Goal: Task Accomplishment & Management: Manage account settings

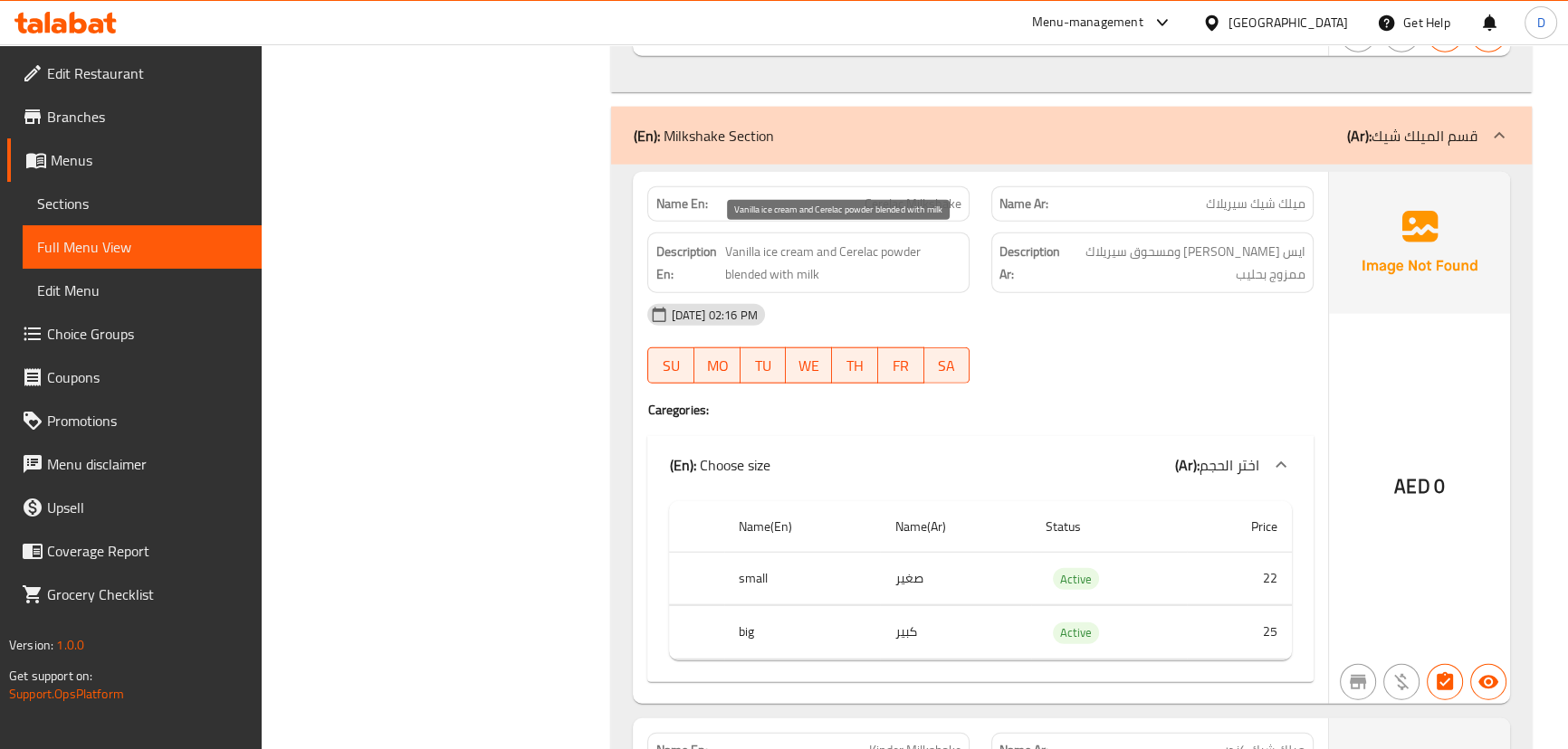
scroll to position [14140, 0]
drag, startPoint x: 736, startPoint y: 246, endPoint x: 829, endPoint y: 256, distance: 93.5
click at [829, 256] on span "Vanilla ice cream and Cerelac powder blended with milk" at bounding box center [843, 262] width 238 height 44
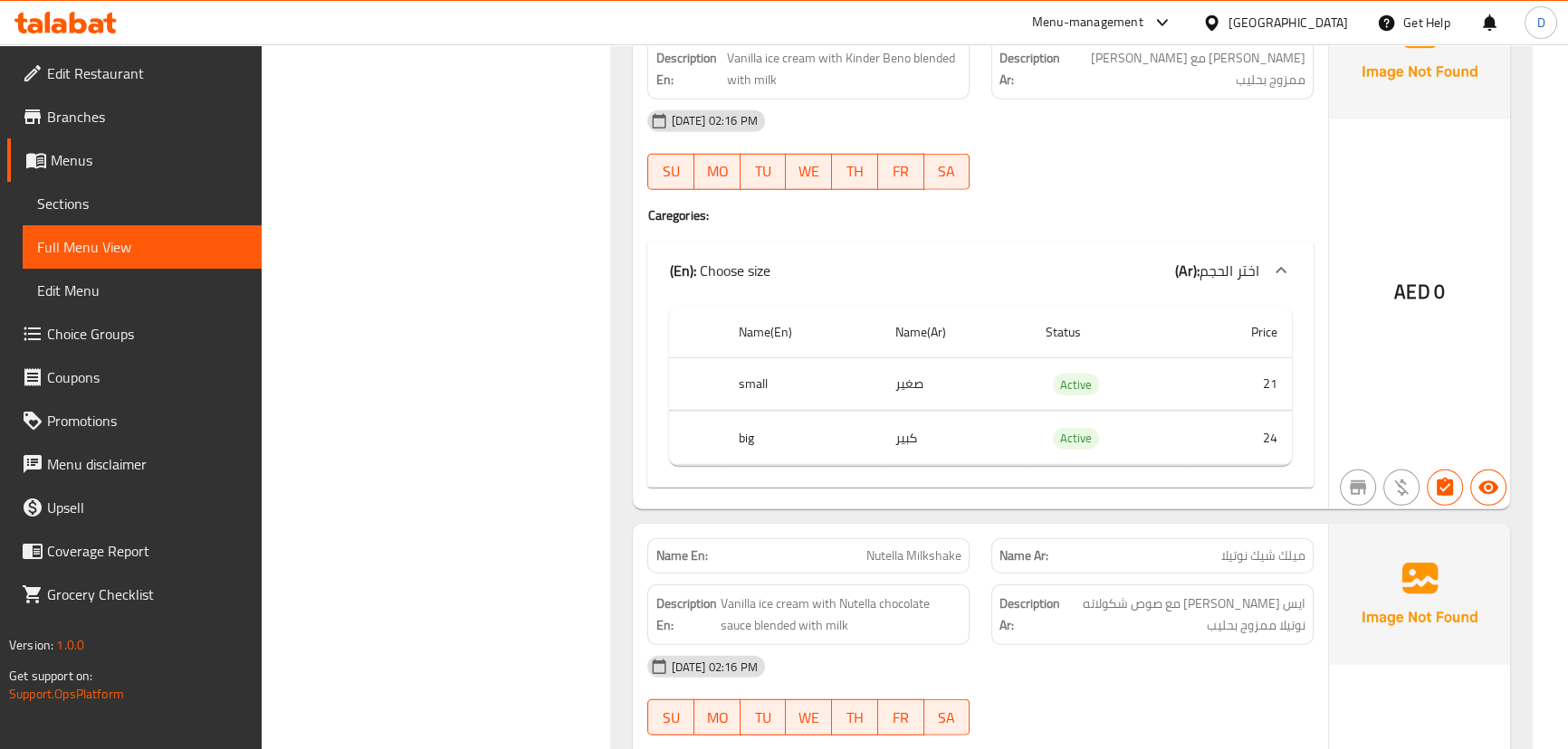
scroll to position [14797, 0]
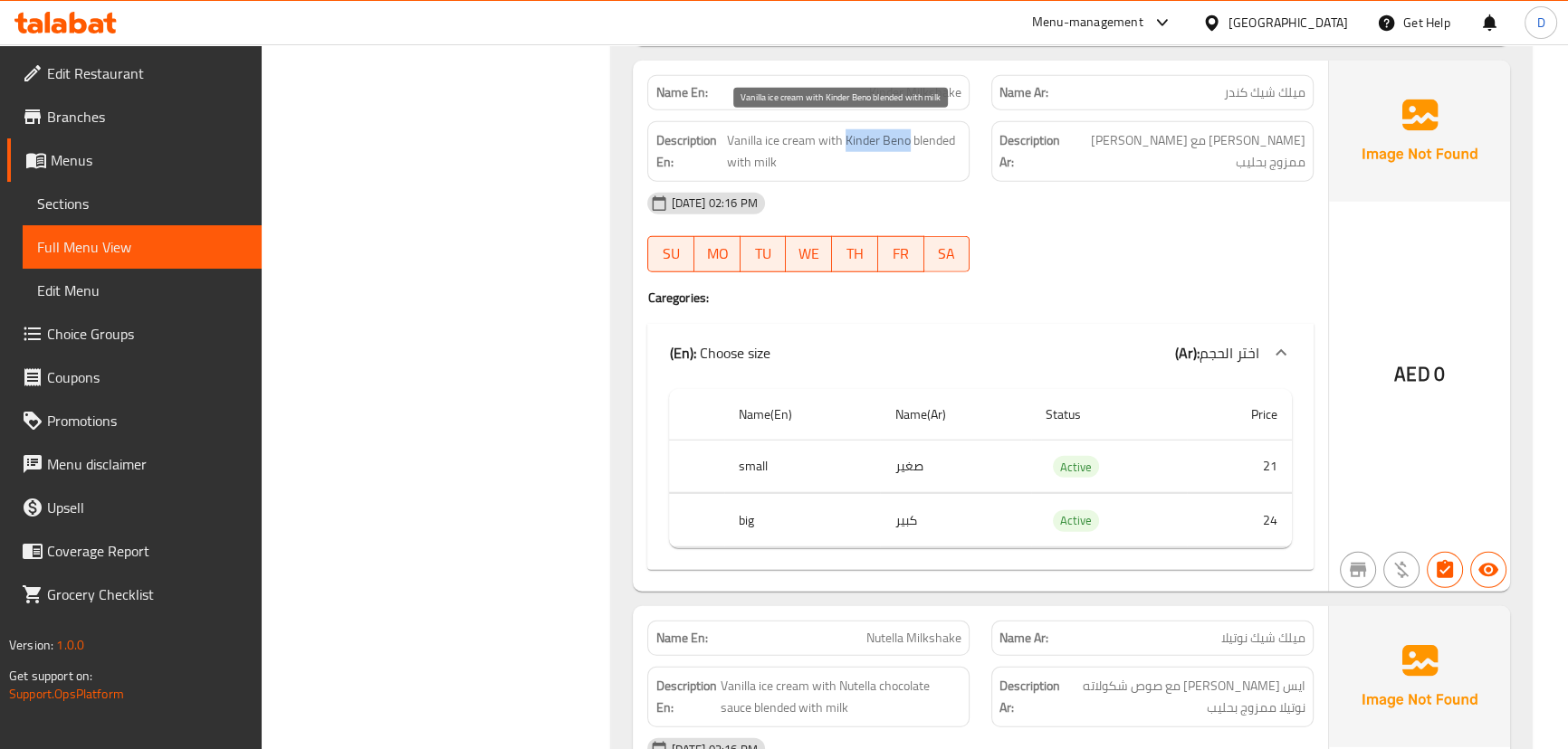
drag, startPoint x: 845, startPoint y: 130, endPoint x: 907, endPoint y: 132, distance: 62.0
click at [907, 132] on span "Vanilla ice cream with Kinder Beno blended with milk" at bounding box center [843, 151] width 235 height 44
copy span "Kinder Beno"
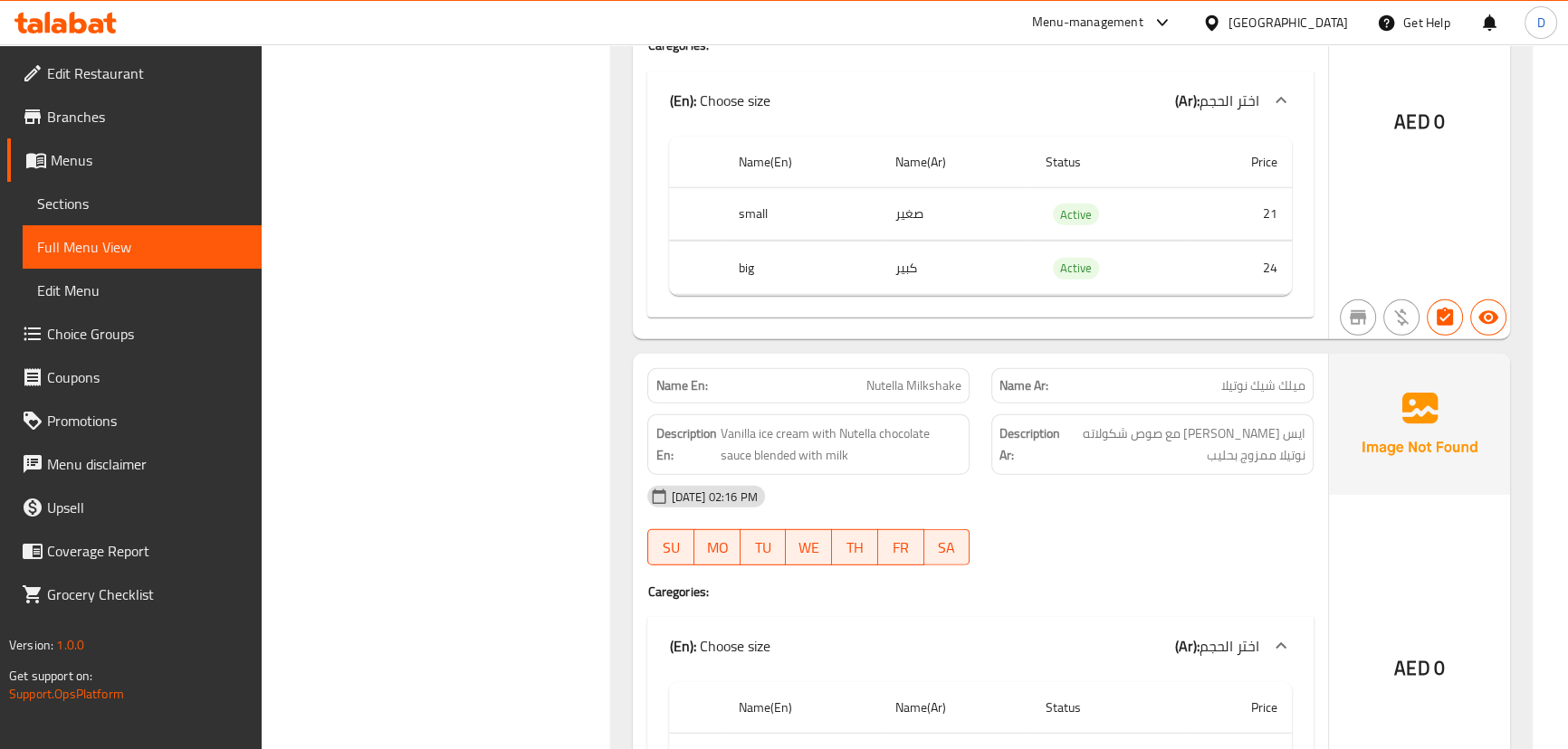
scroll to position [15045, 0]
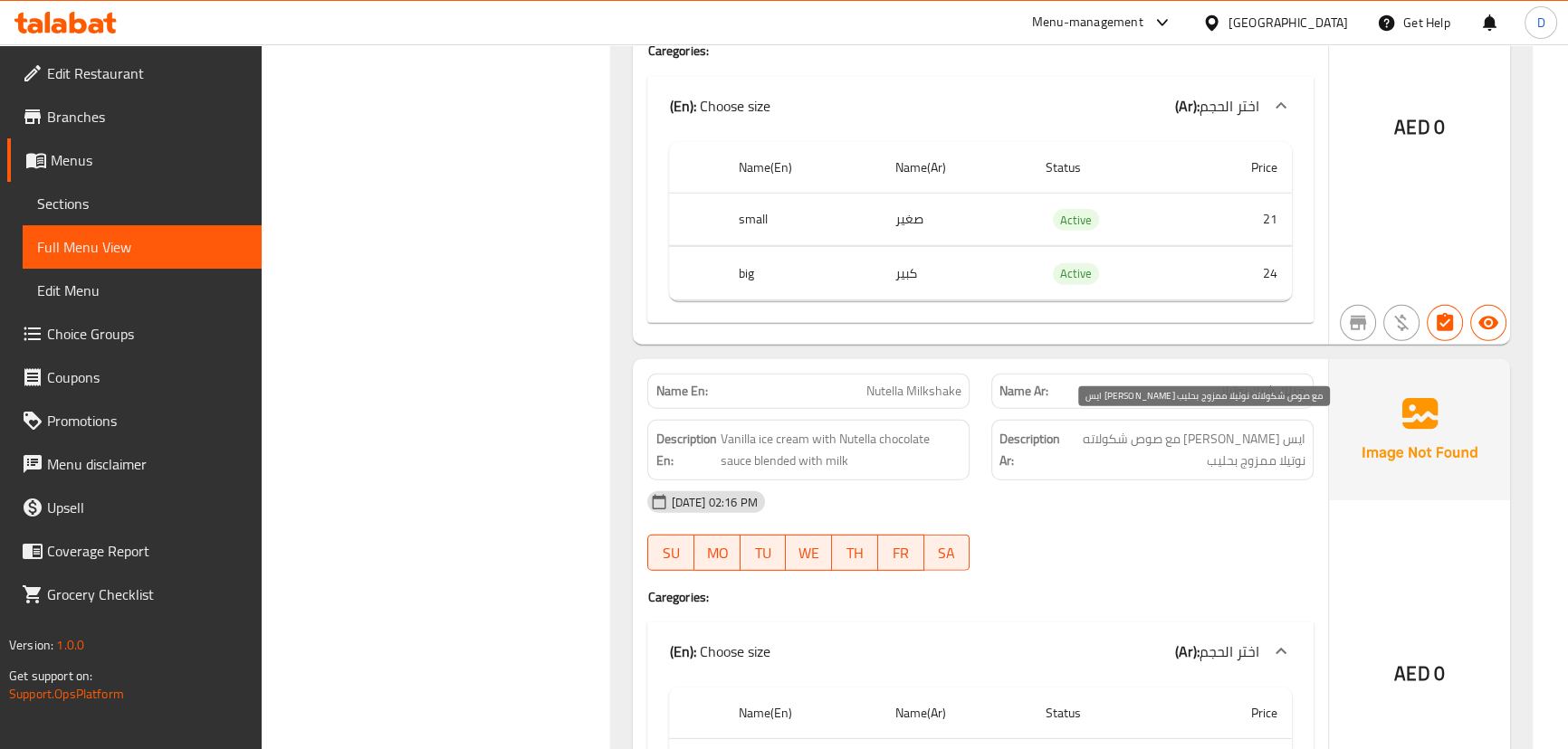
click at [1235, 428] on span "ايس [PERSON_NAME] مع صوص شكولاته نوتيلا ممزوج بحليب" at bounding box center [1184, 450] width 242 height 44
copy span "فايليا"
click at [930, 382] on span "Nutella Milkshake" at bounding box center [913, 391] width 95 height 19
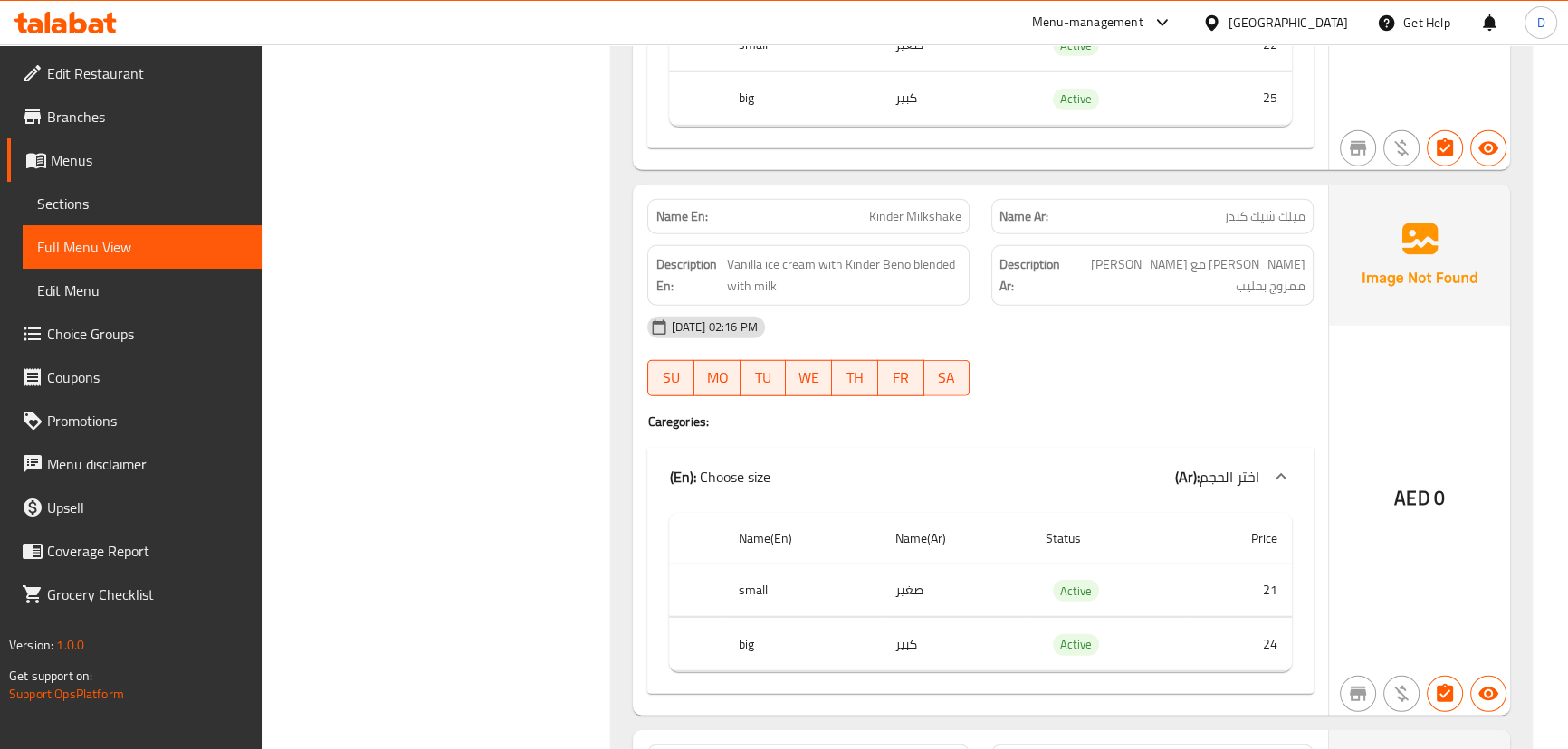
scroll to position [14633, 0]
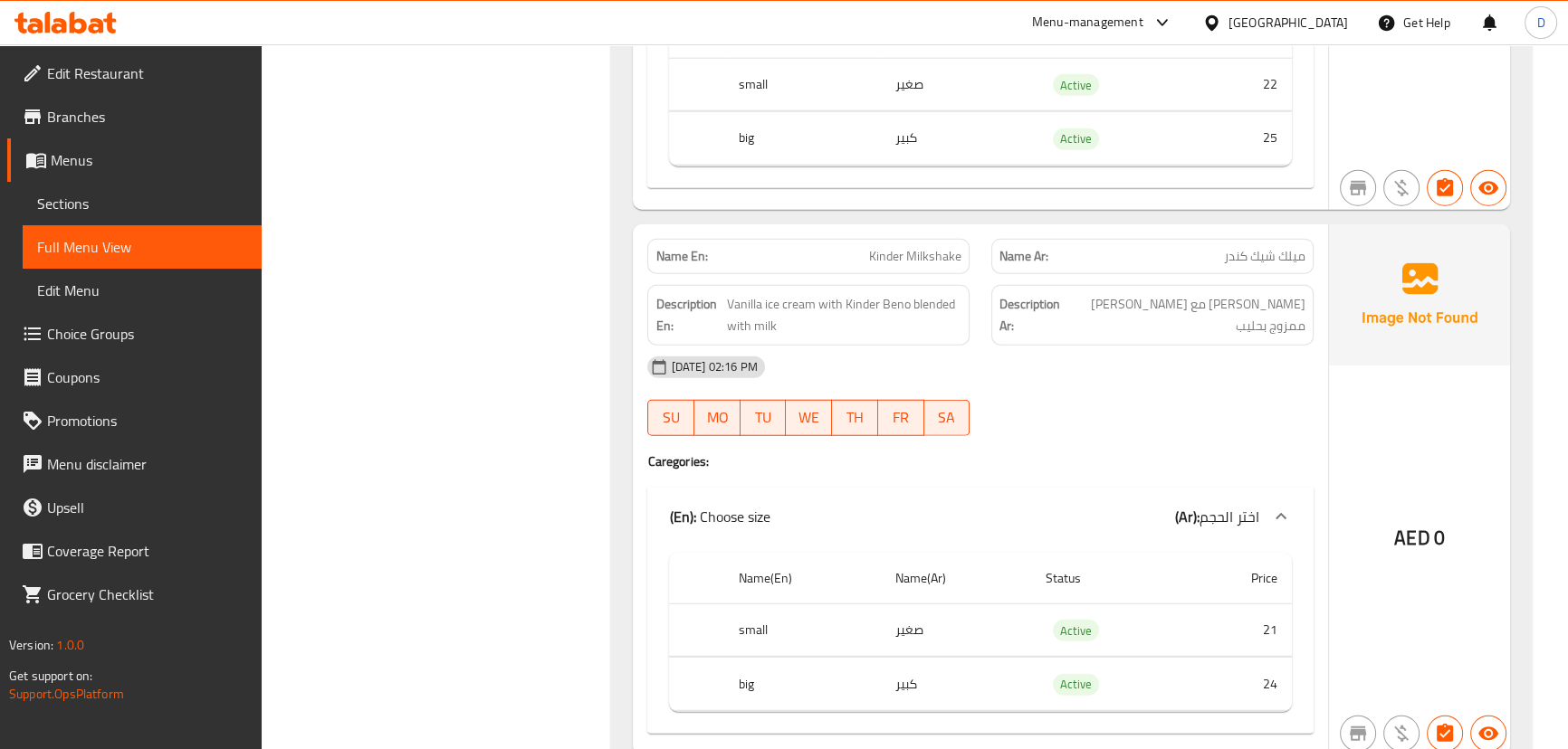
click at [889, 262] on div "Name En: Kinder Milkshake" at bounding box center [808, 256] width 322 height 35
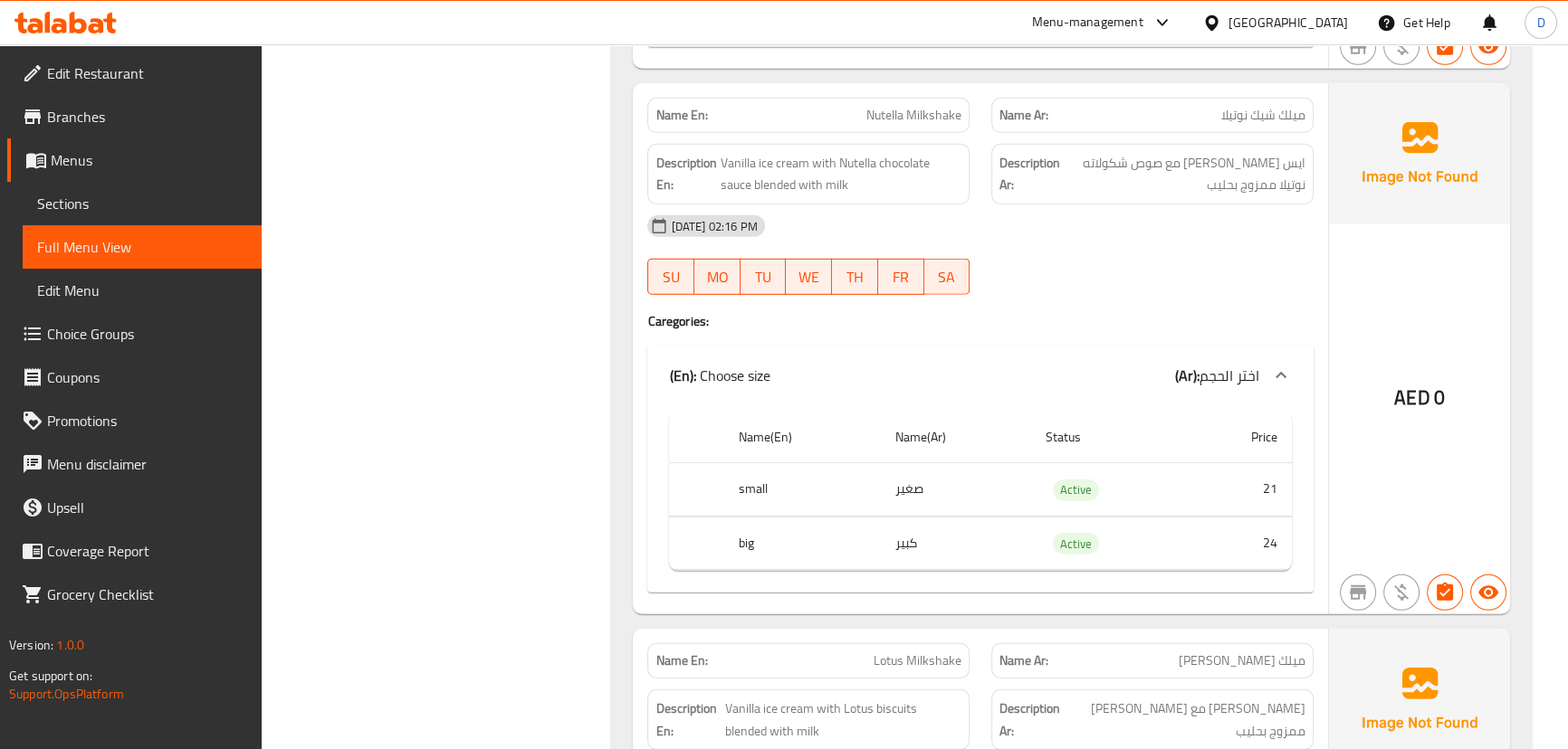
scroll to position [15291, 0]
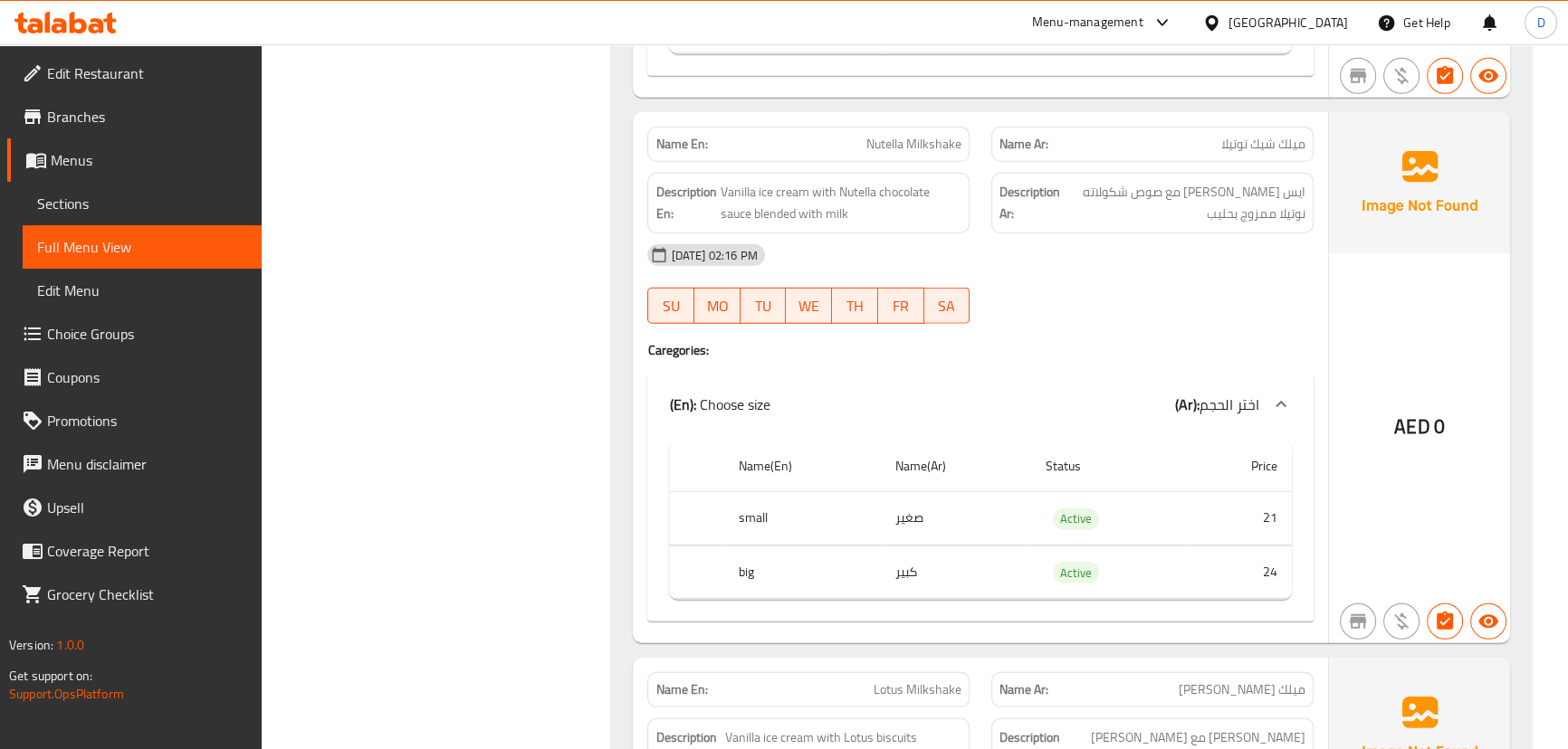
click at [895, 134] on span "Nutella Milkshake" at bounding box center [913, 143] width 95 height 19
copy span "Nutella Milkshake"
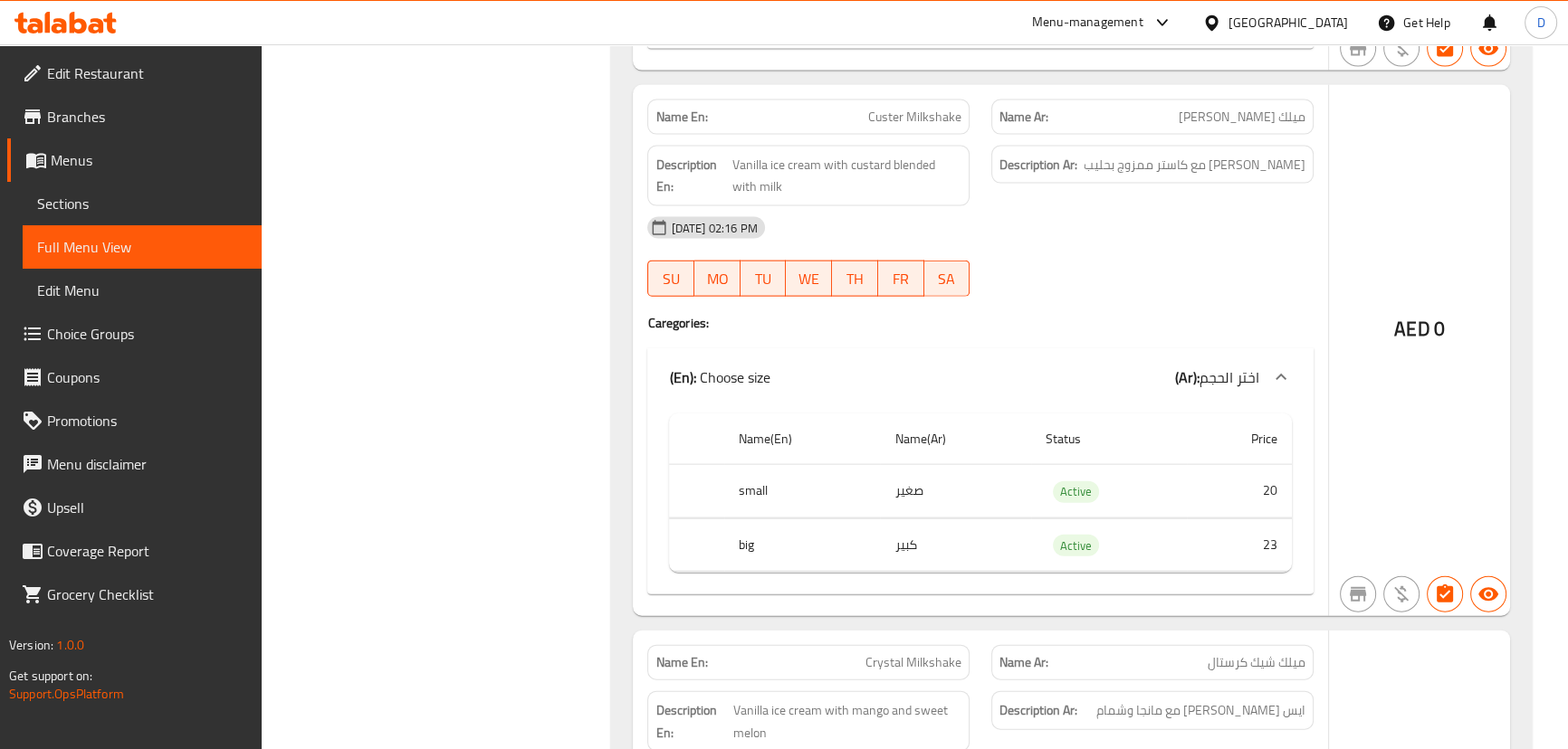
scroll to position [22342, 0]
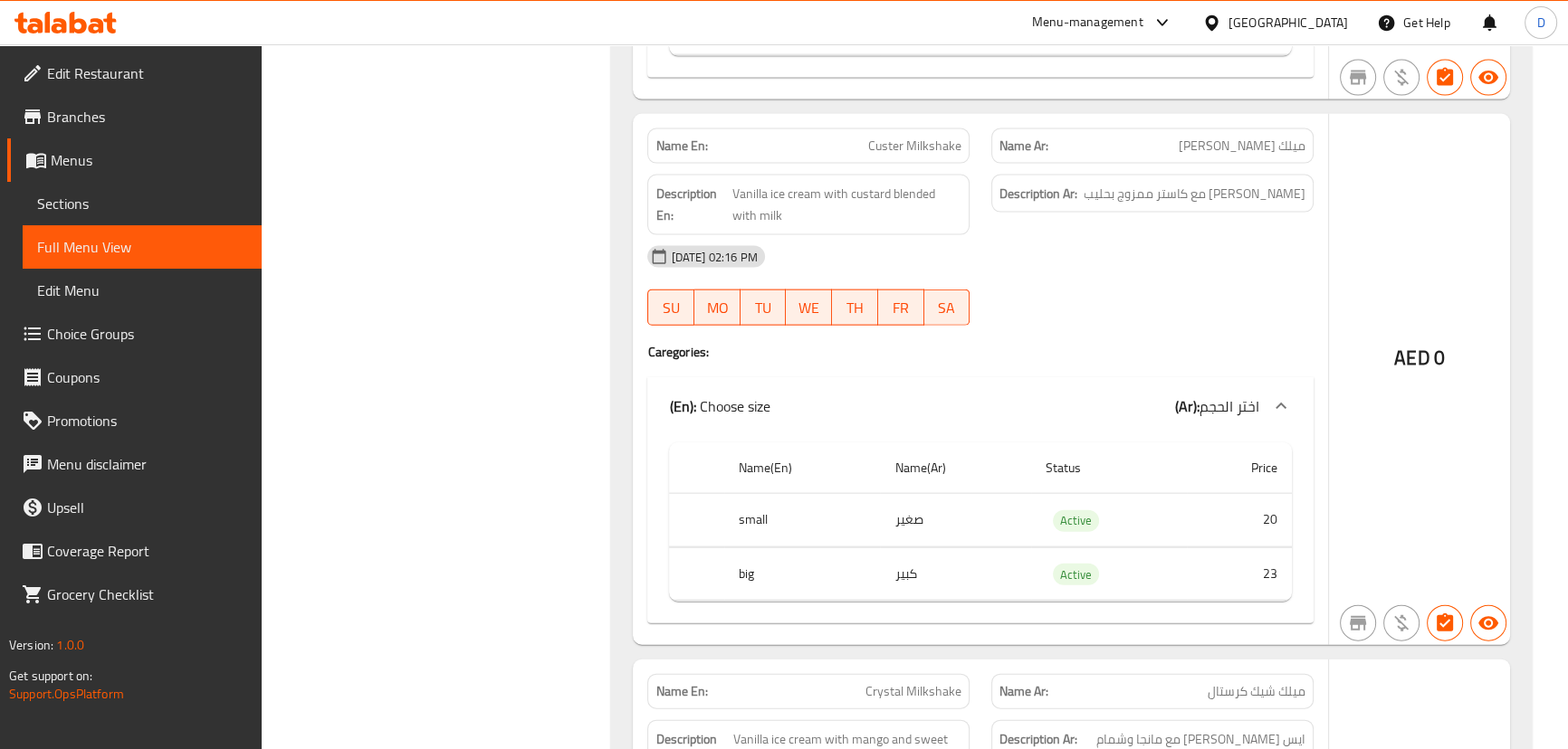
click at [889, 138] on span "Custer Milkshake" at bounding box center [914, 145] width 93 height 19
copy span "Custer"
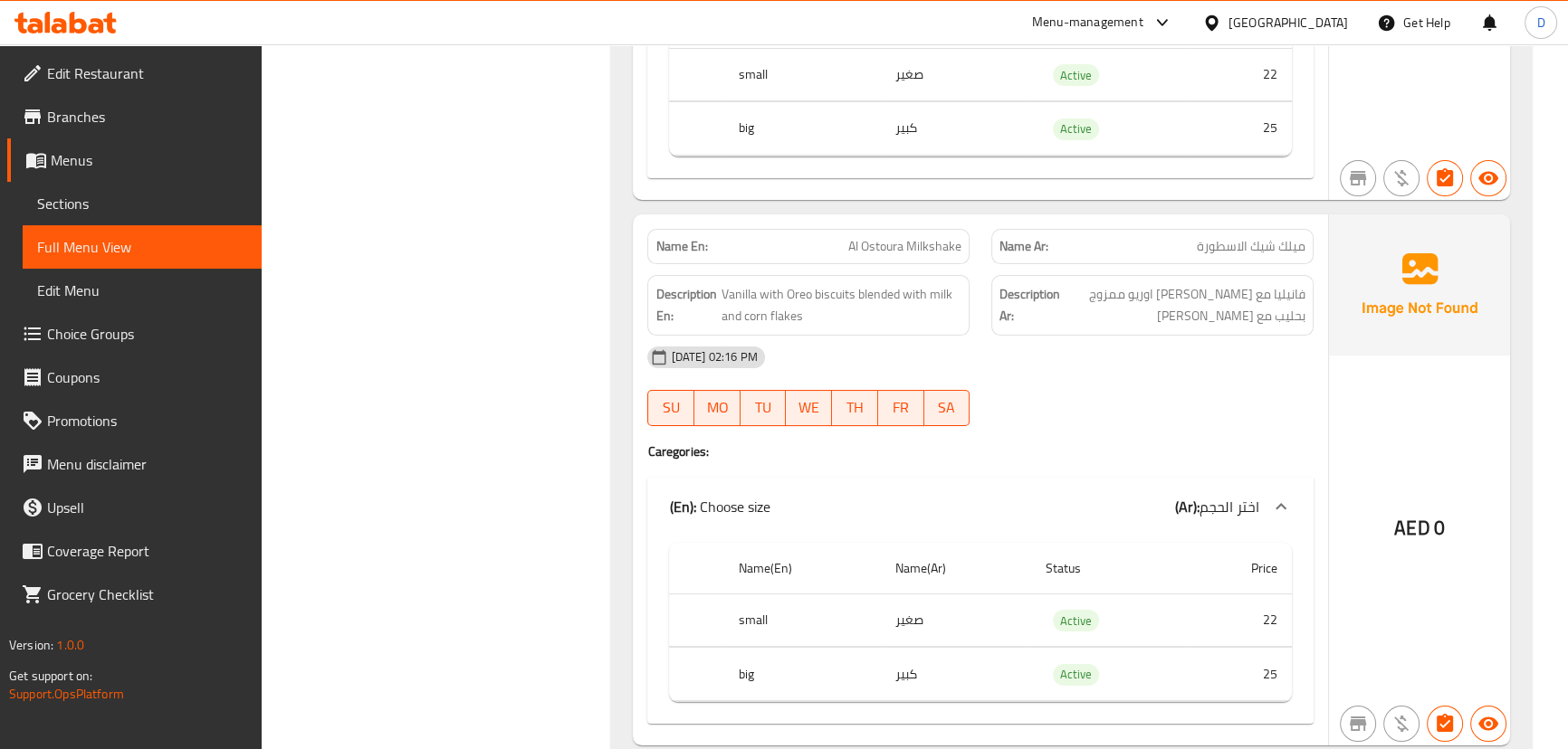
scroll to position [26127, 0]
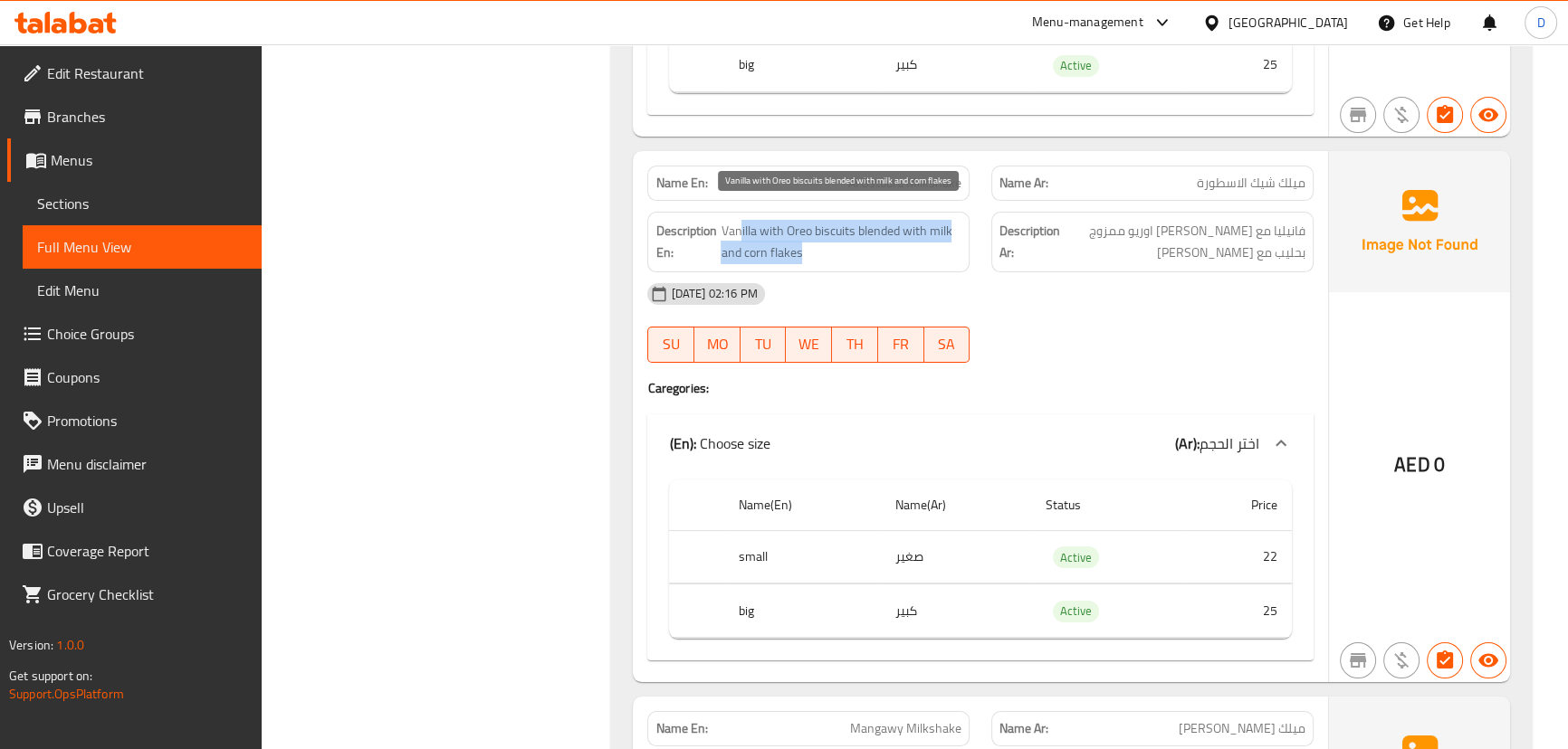
drag, startPoint x: 738, startPoint y: 217, endPoint x: 839, endPoint y: 241, distance: 103.8
click at [839, 241] on span "Vanilla with Oreo biscuits blended with milk and corn flakes" at bounding box center [840, 241] width 241 height 44
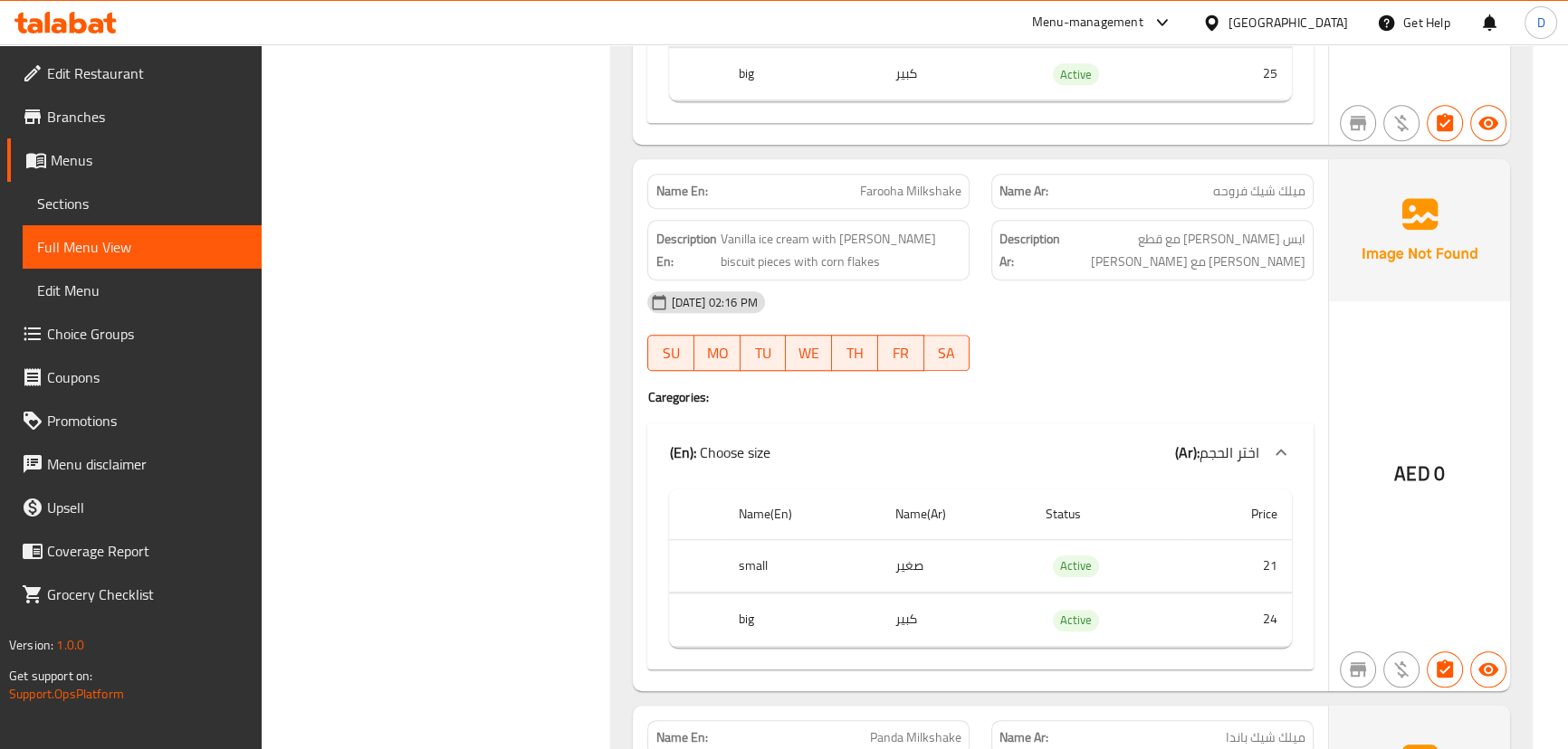
scroll to position [27772, 0]
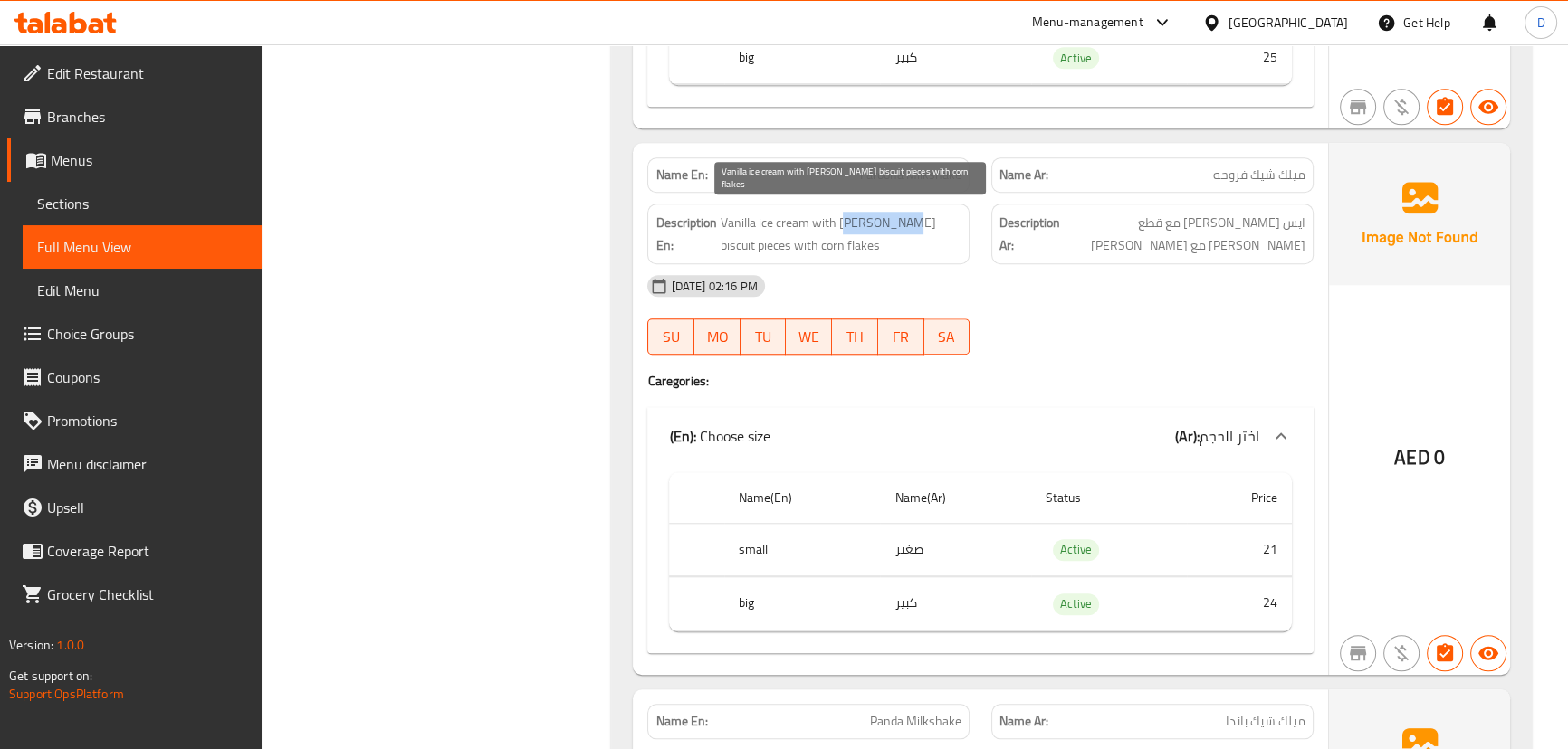
drag, startPoint x: 840, startPoint y: 203, endPoint x: 896, endPoint y: 200, distance: 56.1
click at [896, 212] on span "Vanilla ice cream with [PERSON_NAME] biscuit pieces with corn flakes" at bounding box center [840, 234] width 242 height 44
drag, startPoint x: 836, startPoint y: 203, endPoint x: 916, endPoint y: 203, distance: 80.0
click at [916, 212] on span "Vanilla ice cream with [PERSON_NAME] biscuit pieces with corn flakes" at bounding box center [840, 234] width 242 height 44
copy span "Yan Yan biscuit"
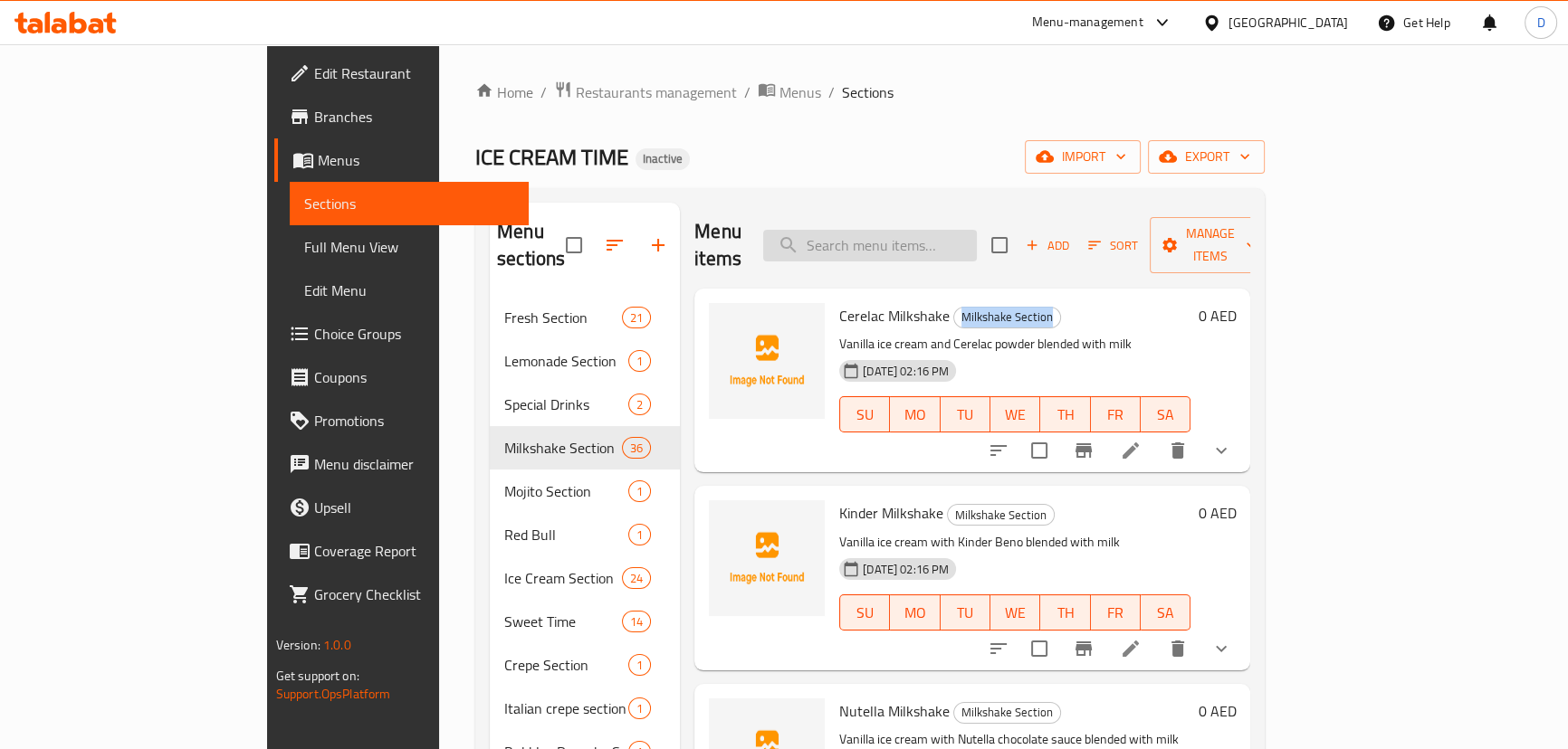
click at [930, 230] on input "search" at bounding box center [870, 245] width 214 height 31
paste input "Kinder Beno"
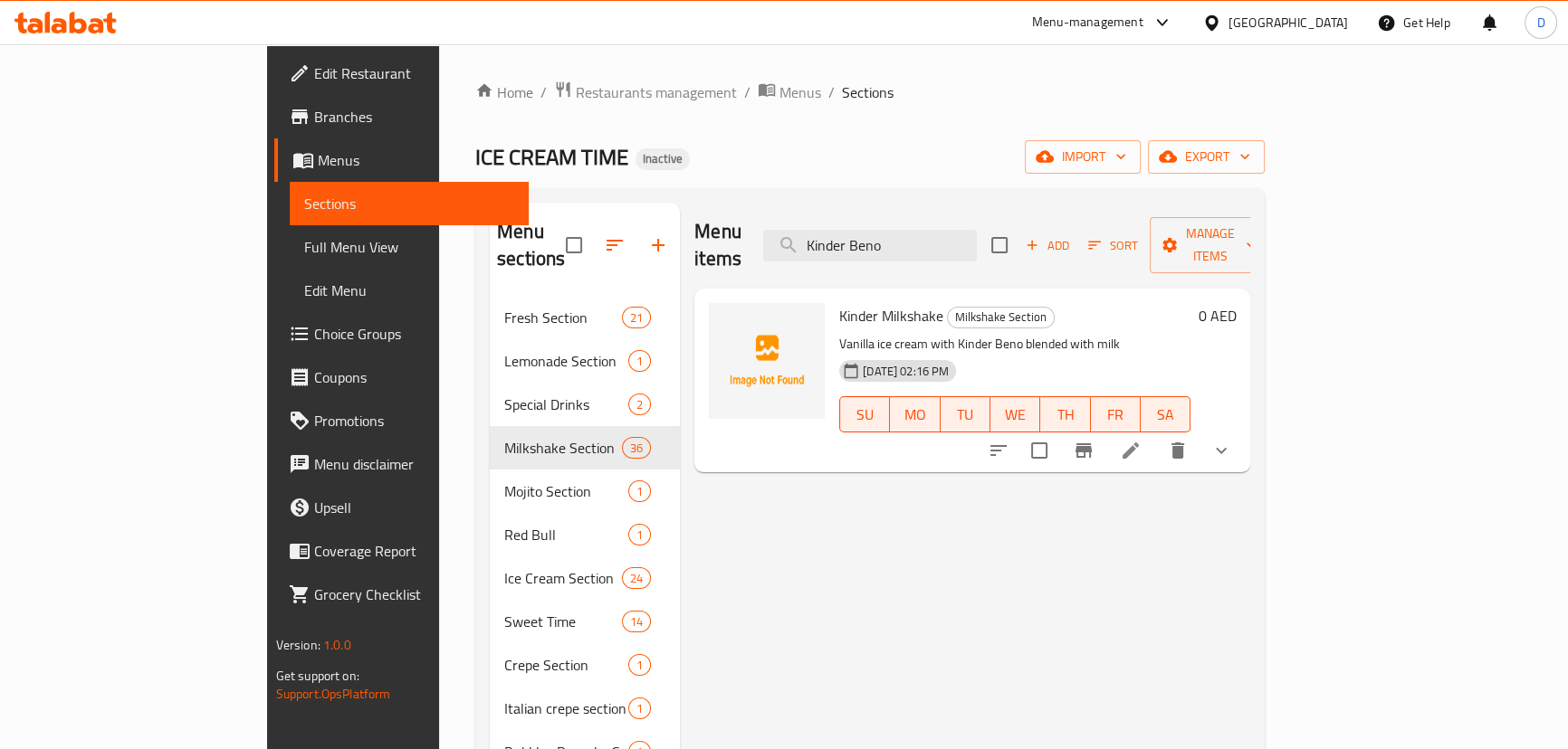
type input "Kinder Beno"
click at [1142, 440] on icon at bounding box center [1130, 451] width 22 height 22
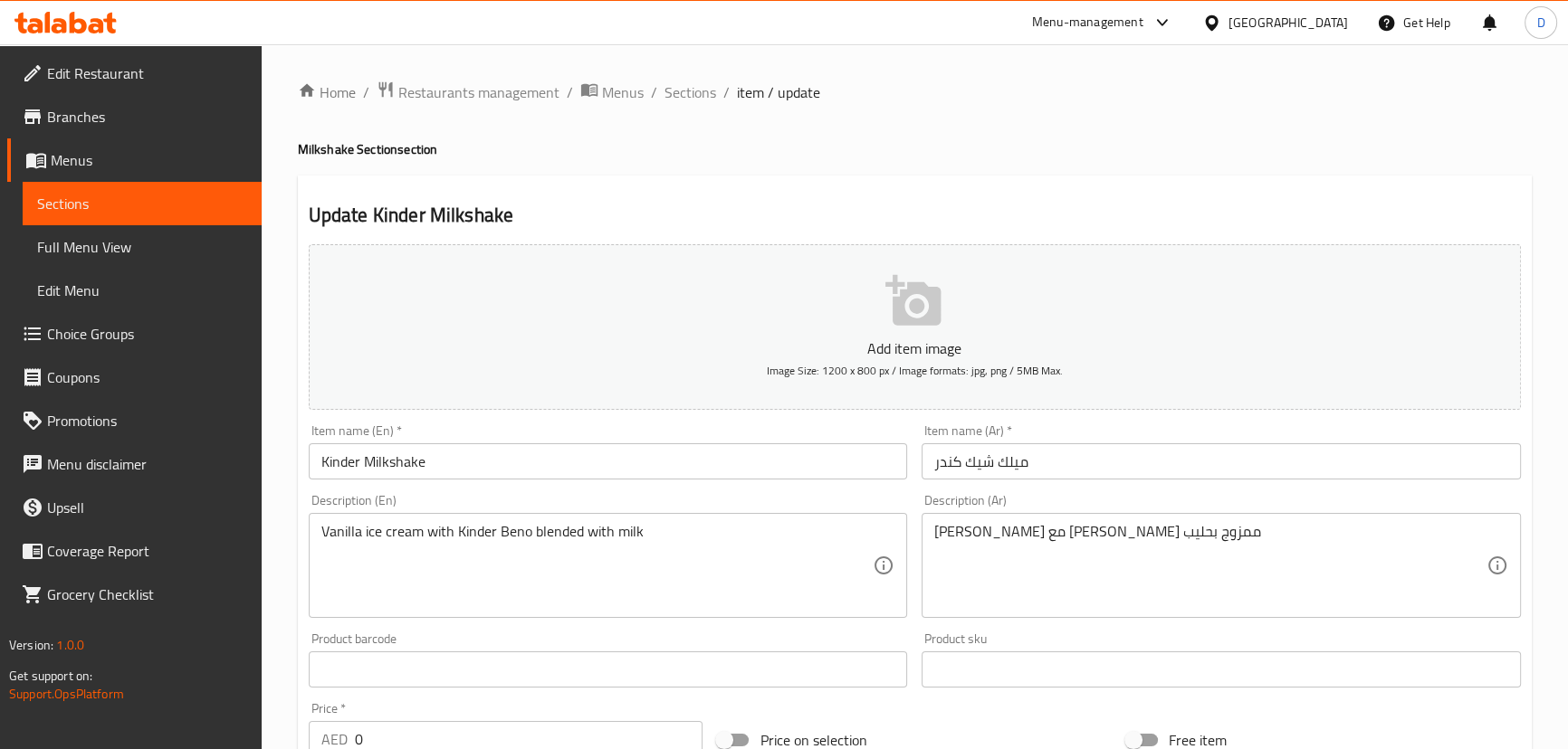
scroll to position [164, 0]
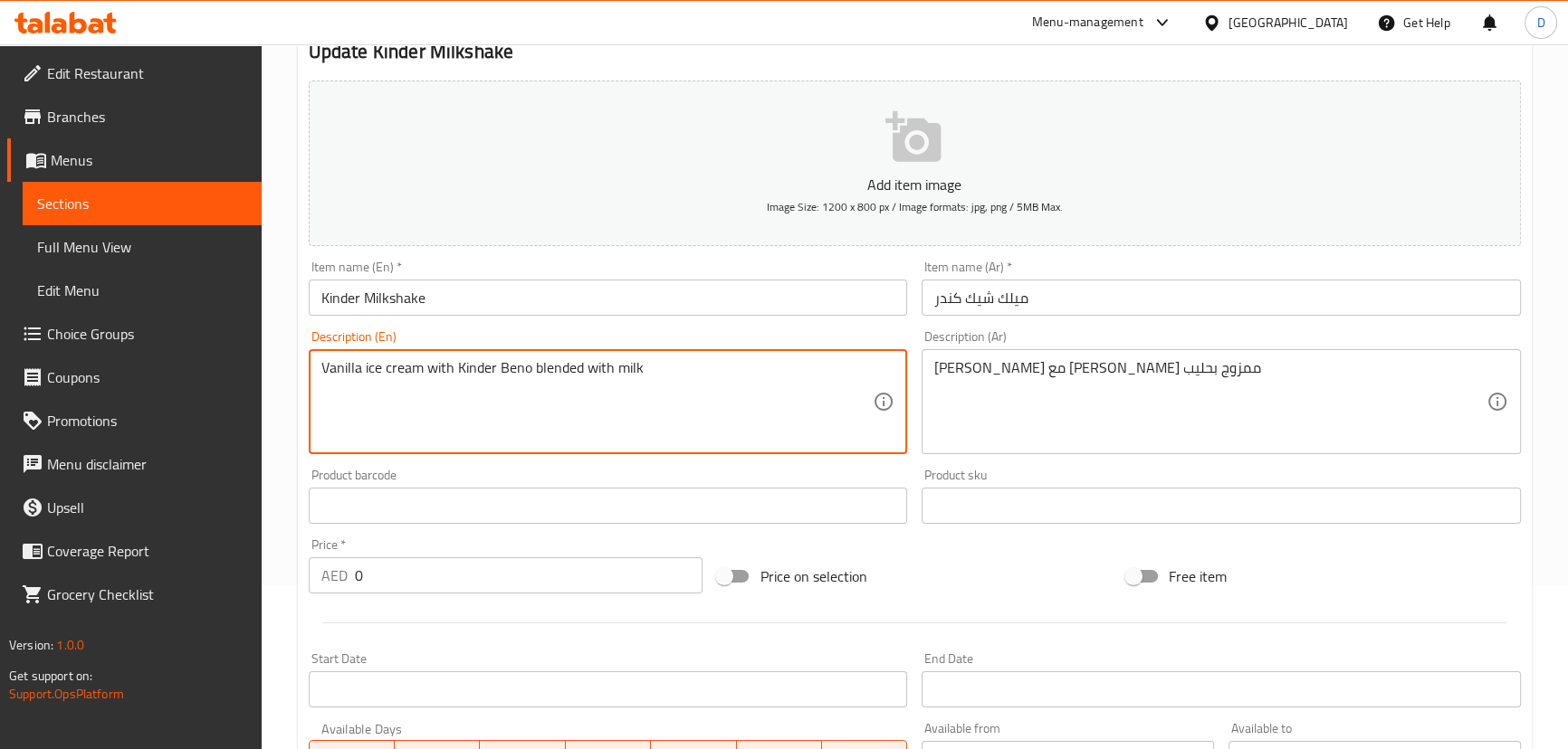
drag, startPoint x: 457, startPoint y: 365, endPoint x: 529, endPoint y: 366, distance: 72.0
paste textarea "u"
type textarea "Vanilla ice cream with Kinder Bueno blended with milk"
click at [485, 367] on textarea "Vanilla ice cream with Kinder Bueno blended with milk" at bounding box center [597, 402] width 552 height 86
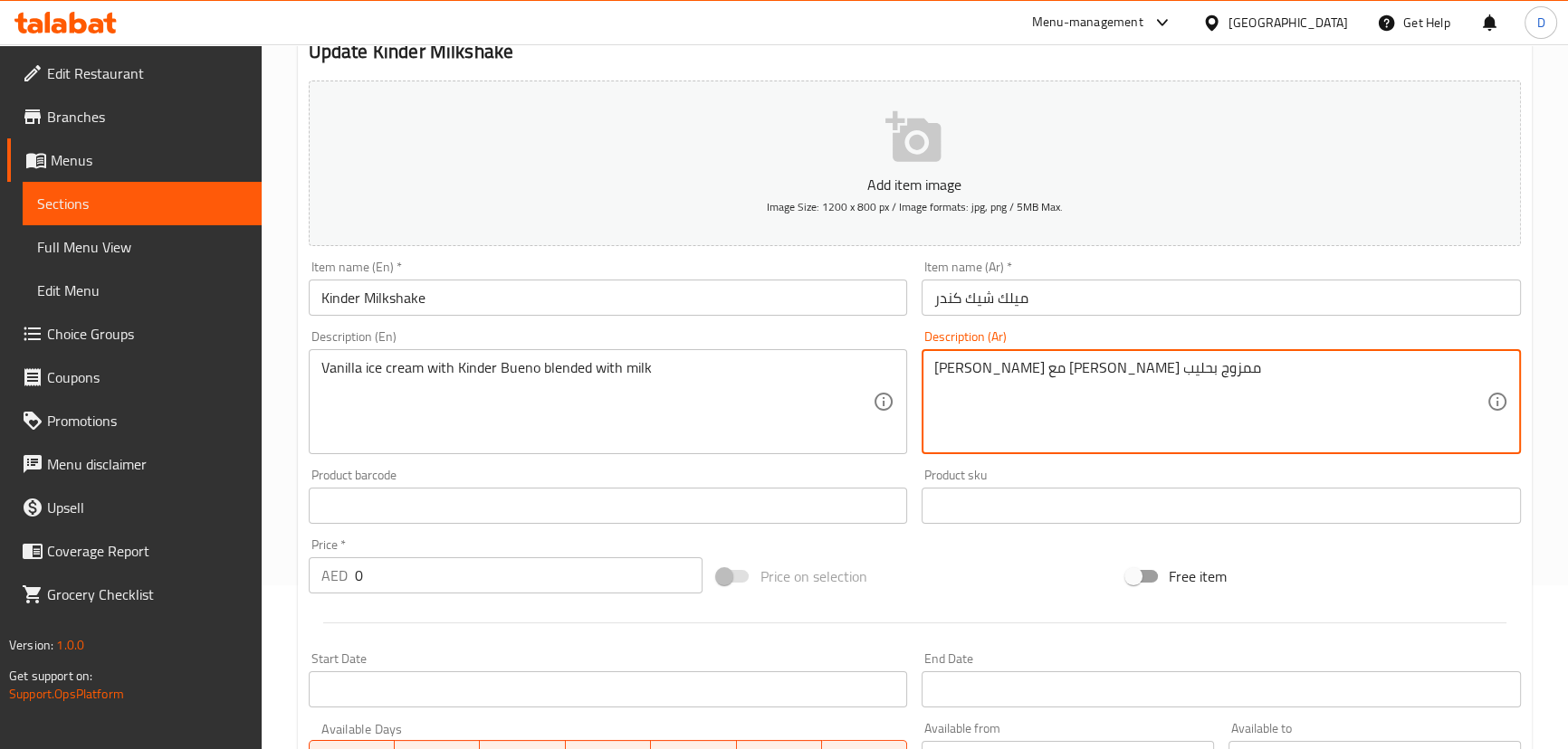
click at [1069, 366] on textarea "[PERSON_NAME] مع [PERSON_NAME] ممزوج بحليب" at bounding box center [1210, 402] width 552 height 86
paste textarea "ندر"
type textarea "[PERSON_NAME] مع [PERSON_NAME] ممزوج بحليب"
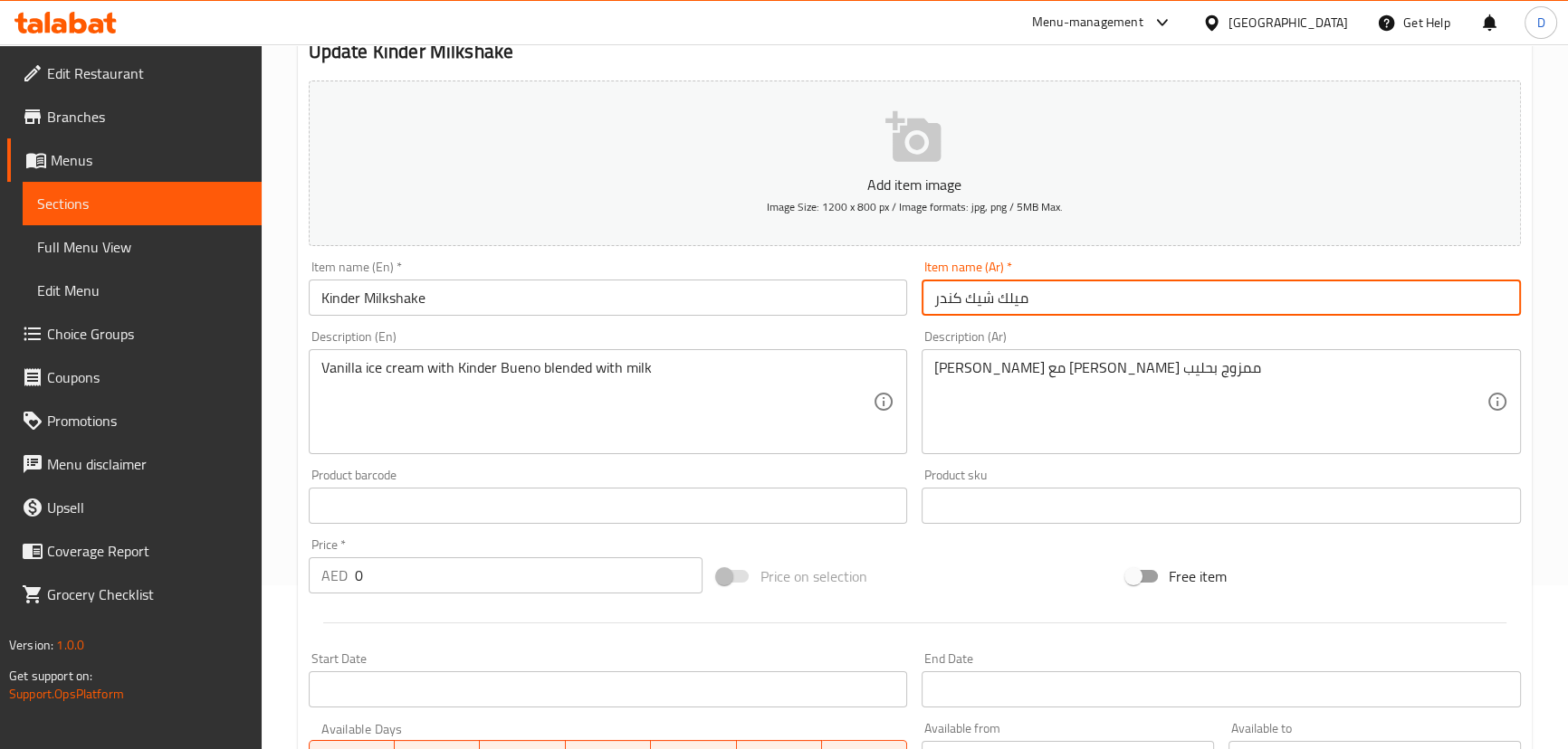
click at [950, 298] on input "ميلك شيك كندر" at bounding box center [1221, 297] width 599 height 36
paste input "text"
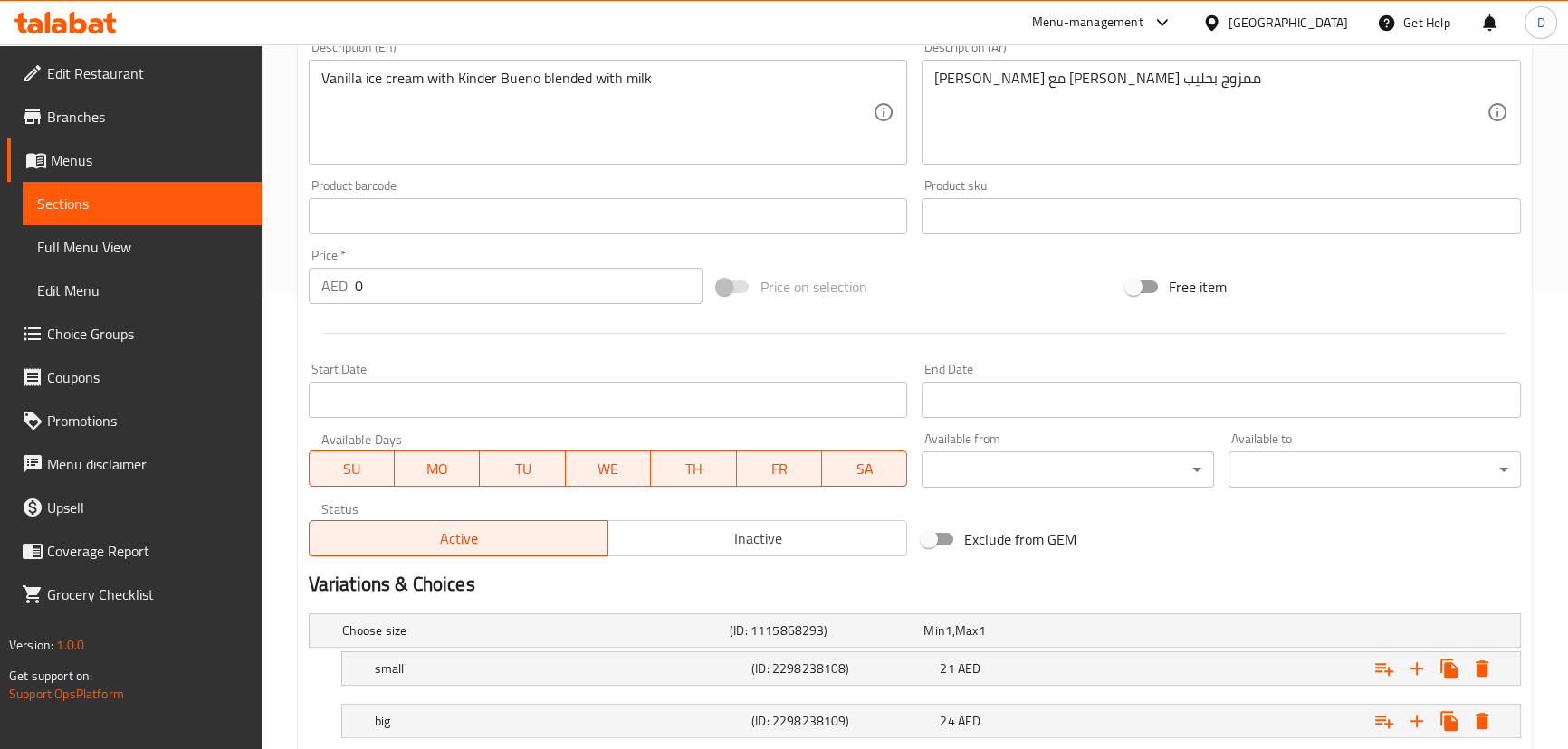
scroll to position [568, 0]
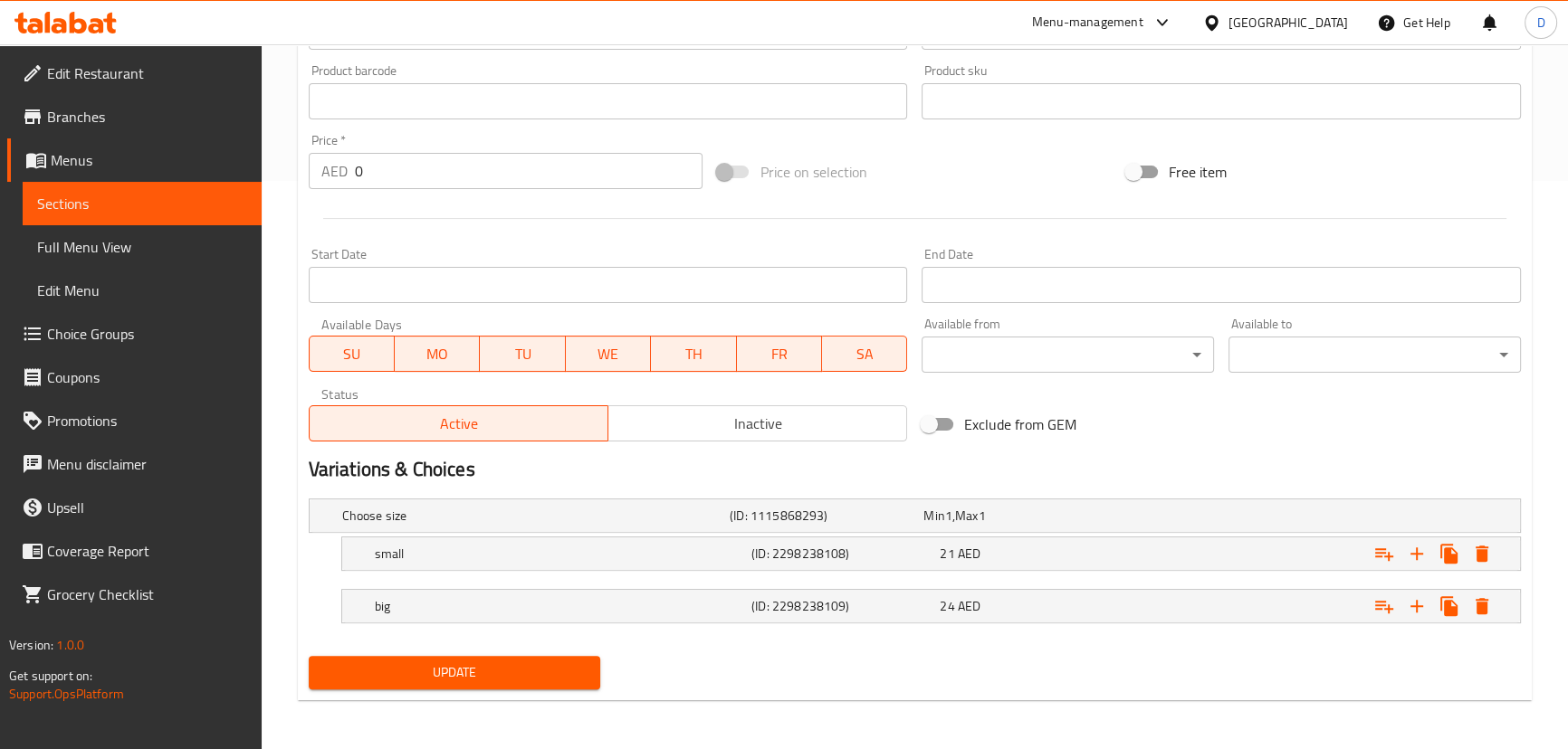
type input "ميلك [PERSON_NAME]"
click at [536, 668] on span "Update" at bounding box center [455, 672] width 263 height 23
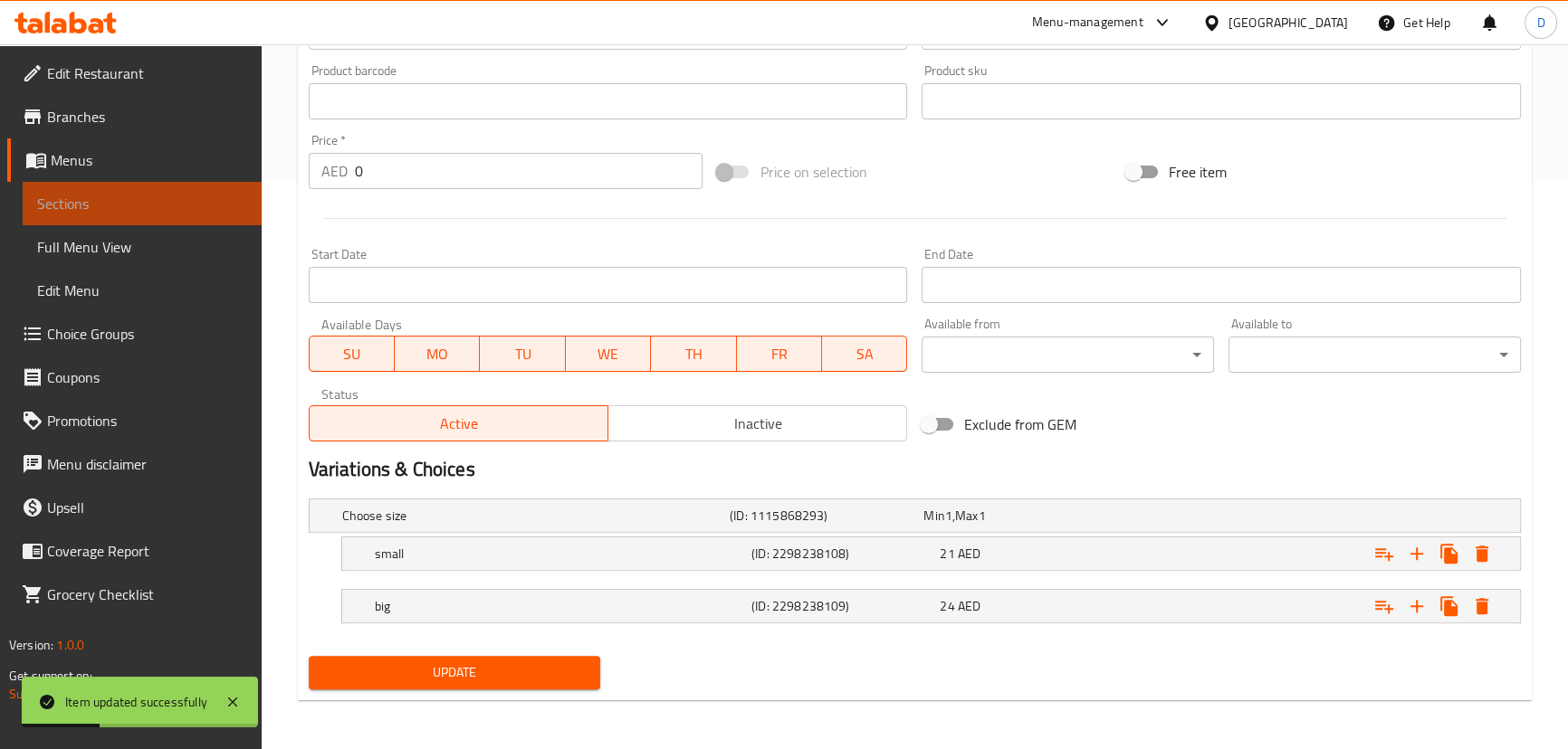
click at [129, 209] on span "Sections" at bounding box center [142, 203] width 210 height 22
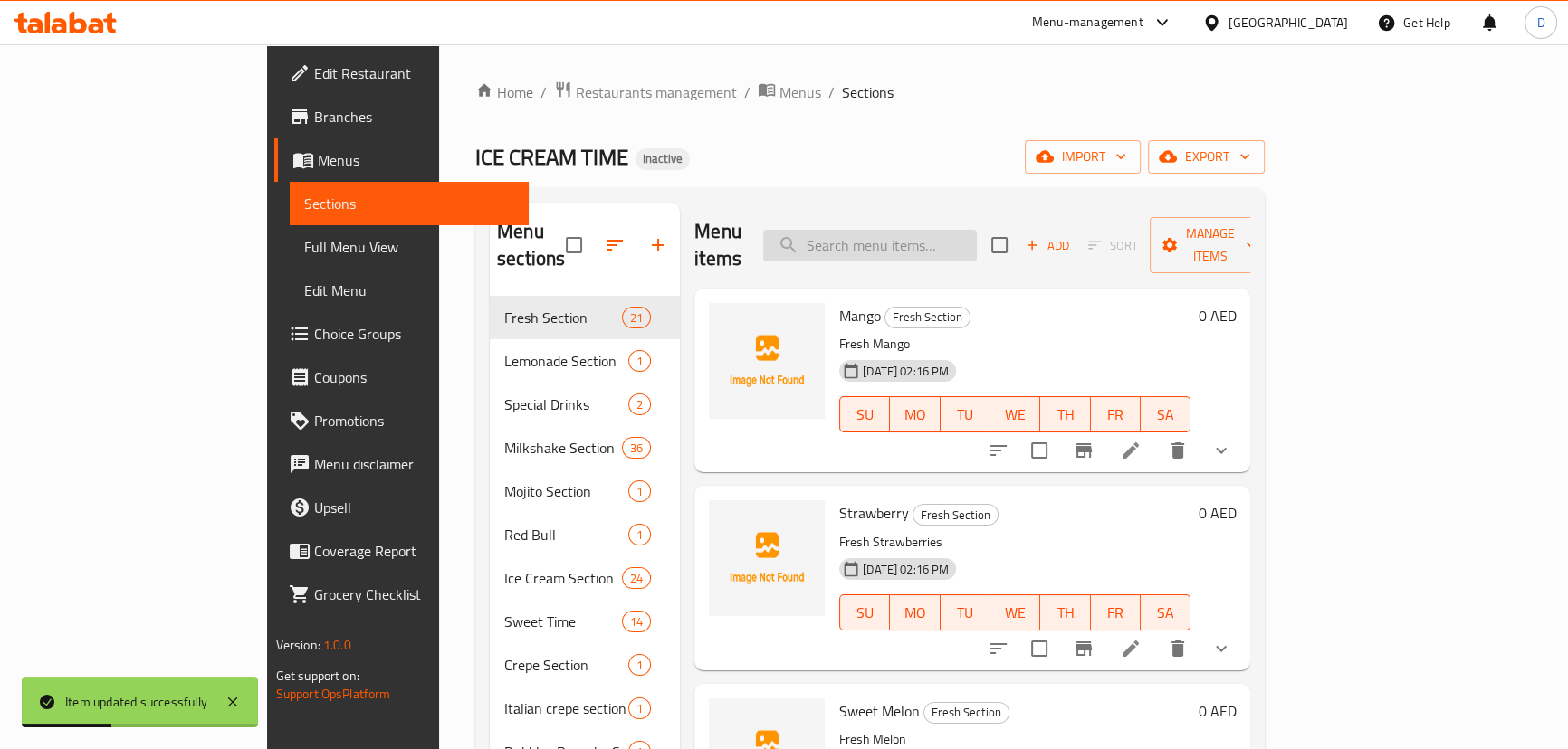
click at [977, 236] on input "search" at bounding box center [870, 245] width 214 height 31
paste input "Nutella Milkshake"
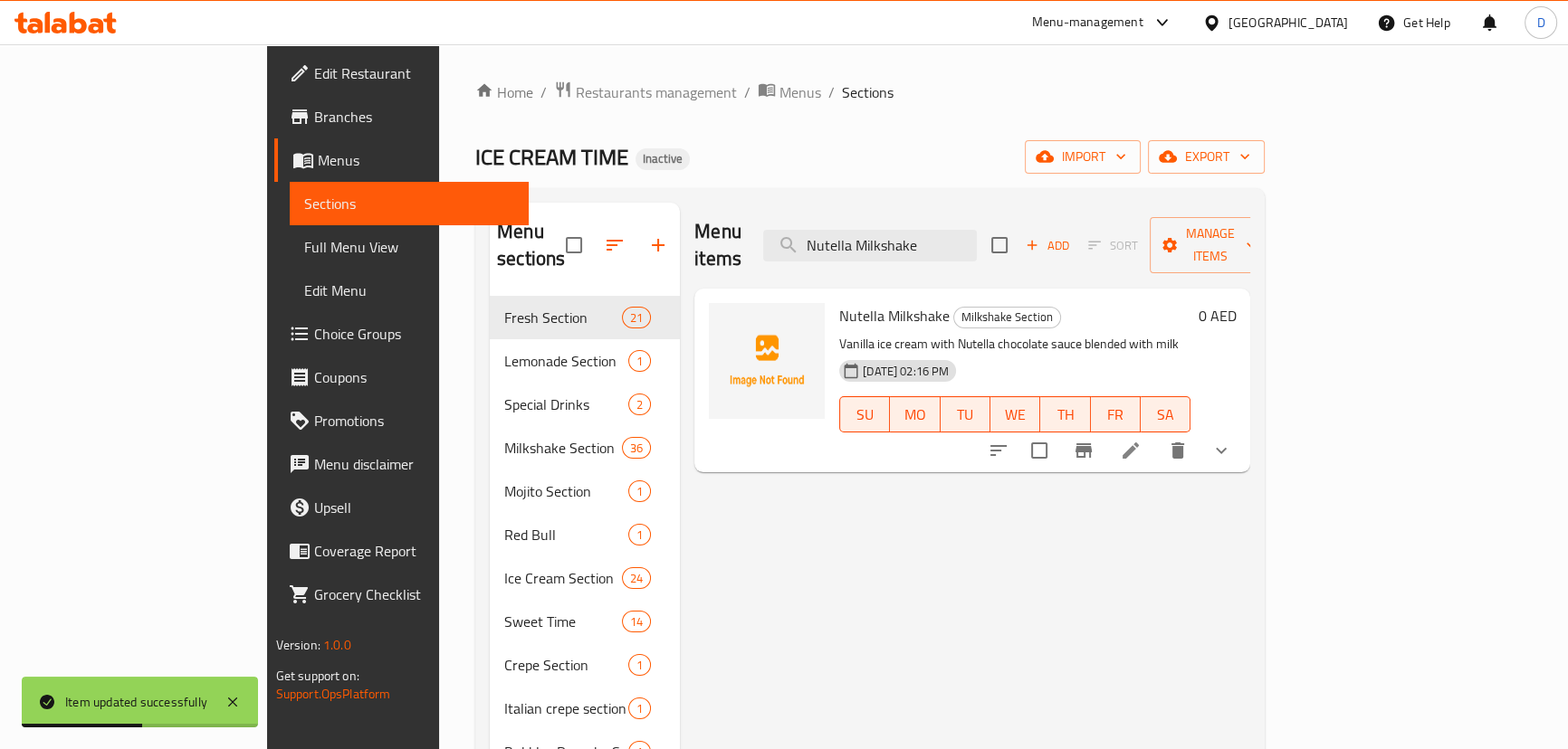
type input "Nutella Milkshake"
click at [1142, 440] on icon at bounding box center [1130, 451] width 22 height 22
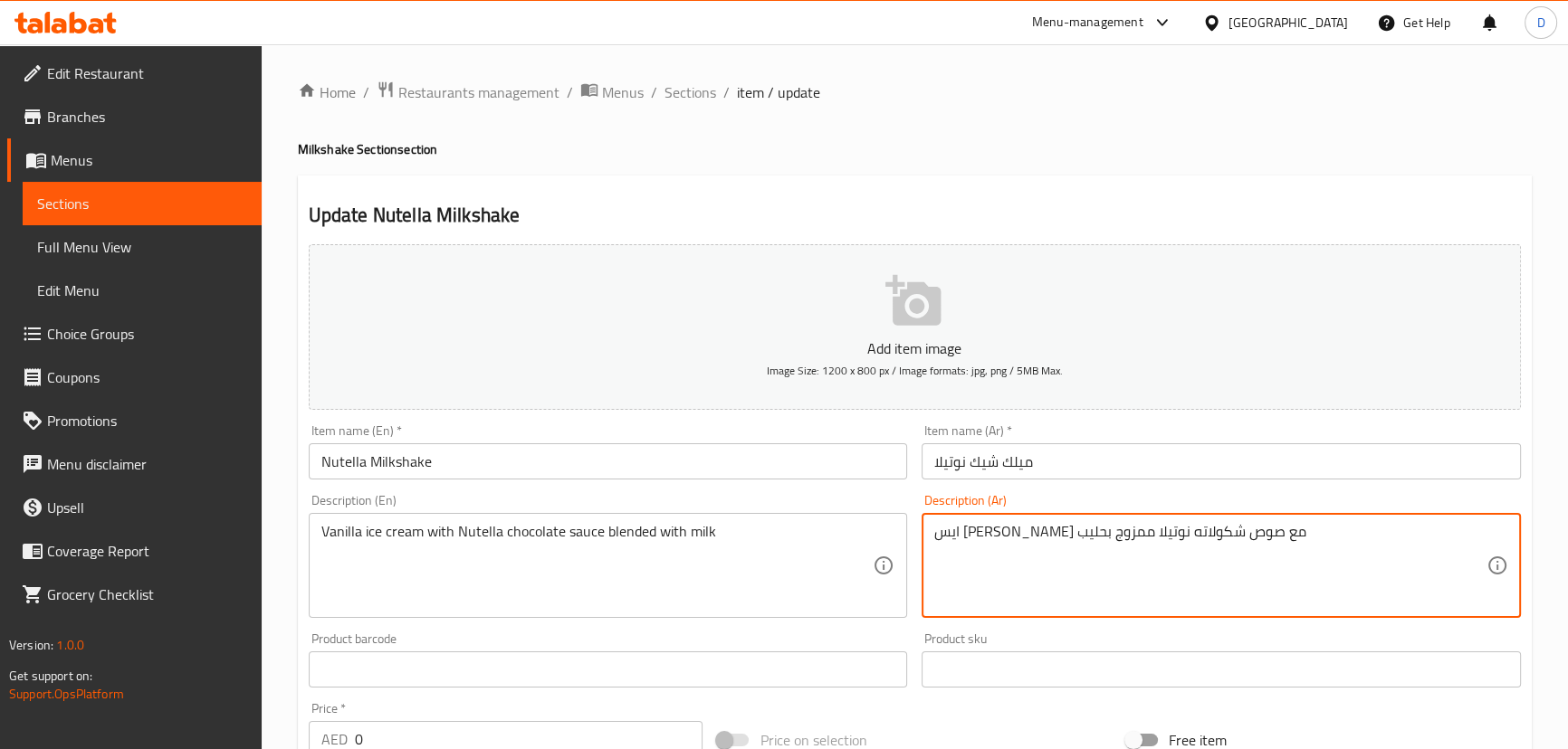
click at [1185, 527] on textarea "ايس [PERSON_NAME] مع صوص شكولاته نوتيلا ممزوج بحليب" at bounding box center [1210, 566] width 552 height 86
type textarea "ايس [PERSON_NAME] مع صوص شكولاته نوتيلا ممزوج بحليب"
click at [1038, 578] on textarea "ايس [PERSON_NAME] مع صوص شكولاته نوتيلا ممزوج بحليب" at bounding box center [1210, 566] width 552 height 86
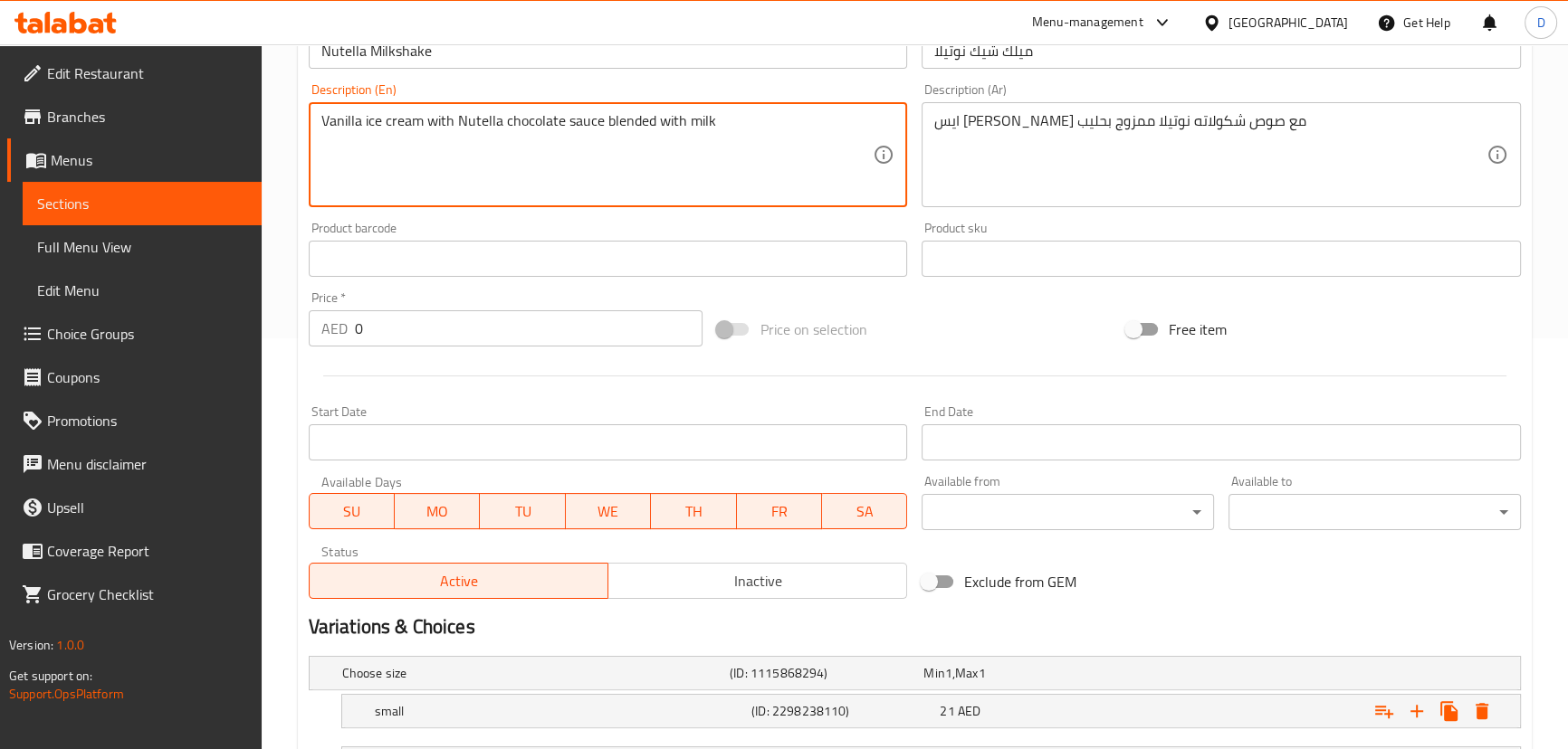
scroll to position [568, 0]
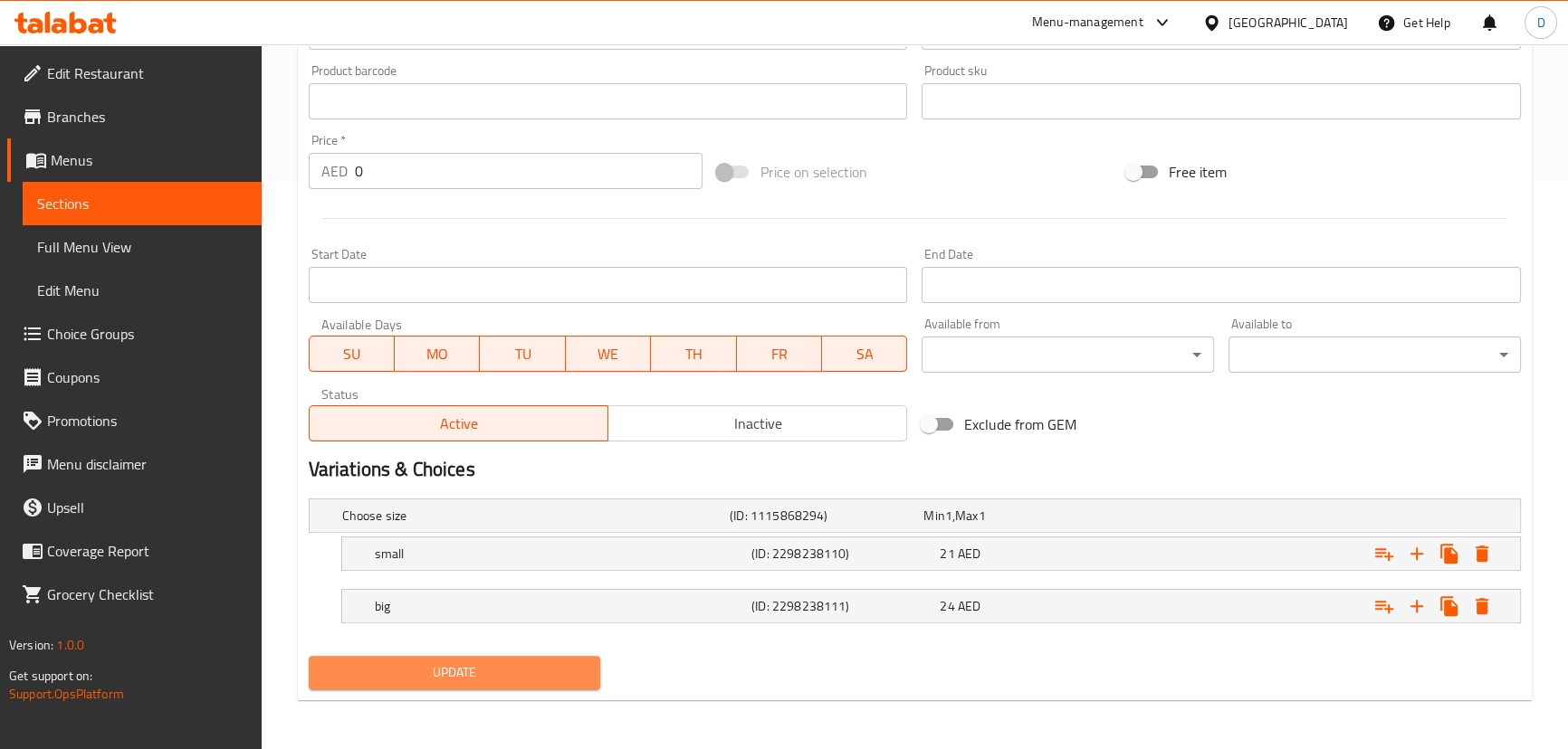
click at [562, 669] on span "Update" at bounding box center [455, 672] width 263 height 23
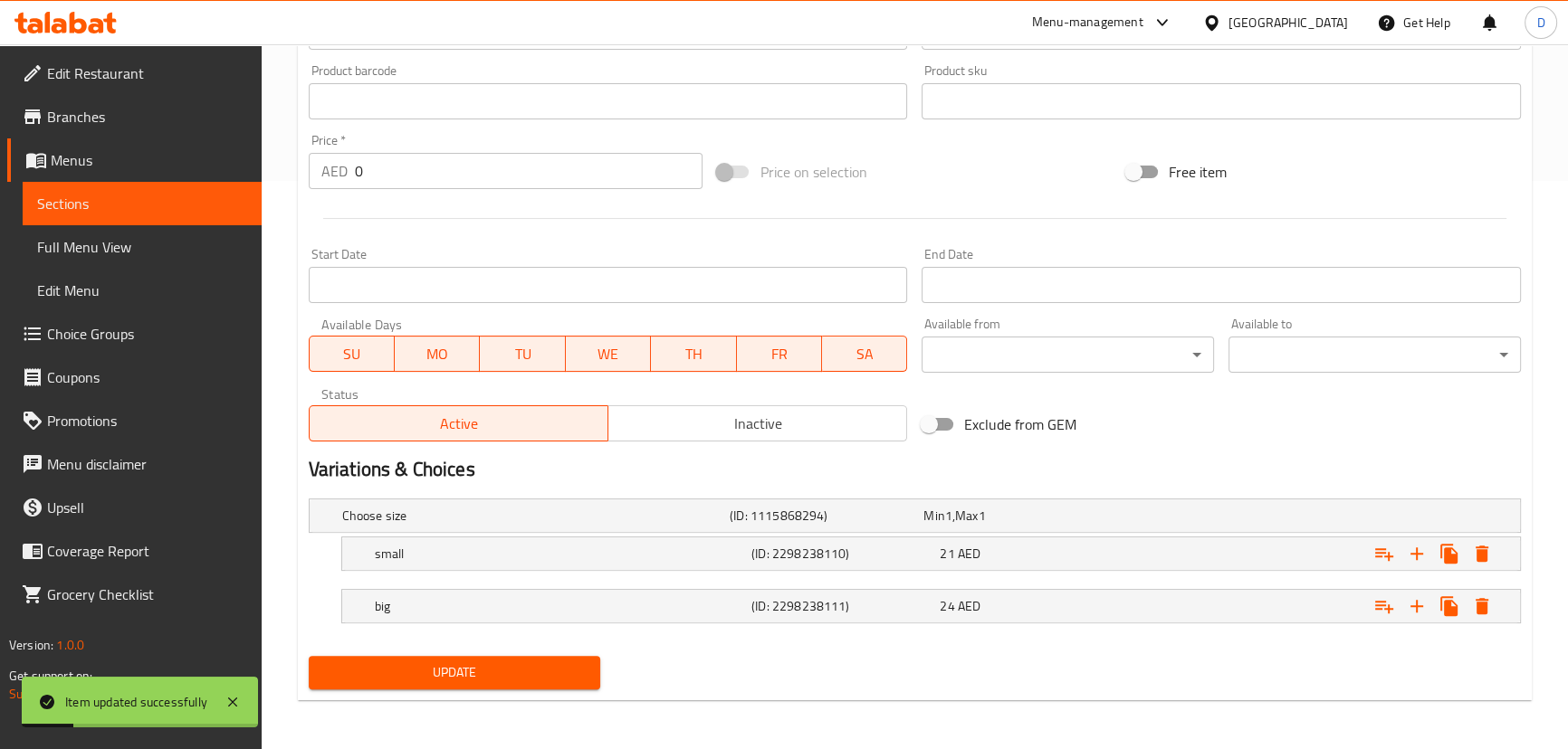
click at [562, 669] on span "Update" at bounding box center [455, 672] width 263 height 23
click at [226, 203] on span "Sections" at bounding box center [142, 203] width 210 height 22
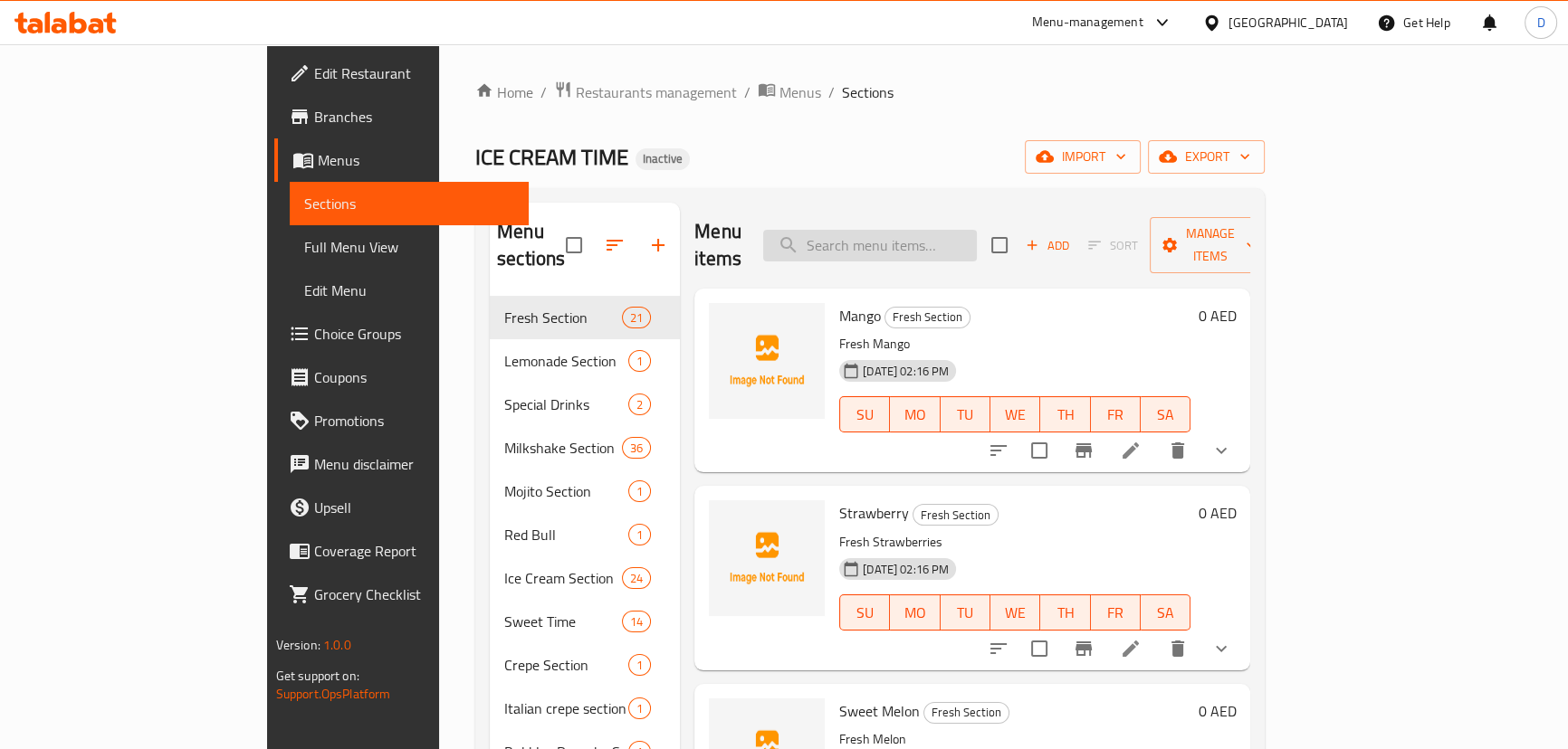
click at [925, 230] on input "search" at bounding box center [870, 245] width 214 height 31
paste input "Custer"
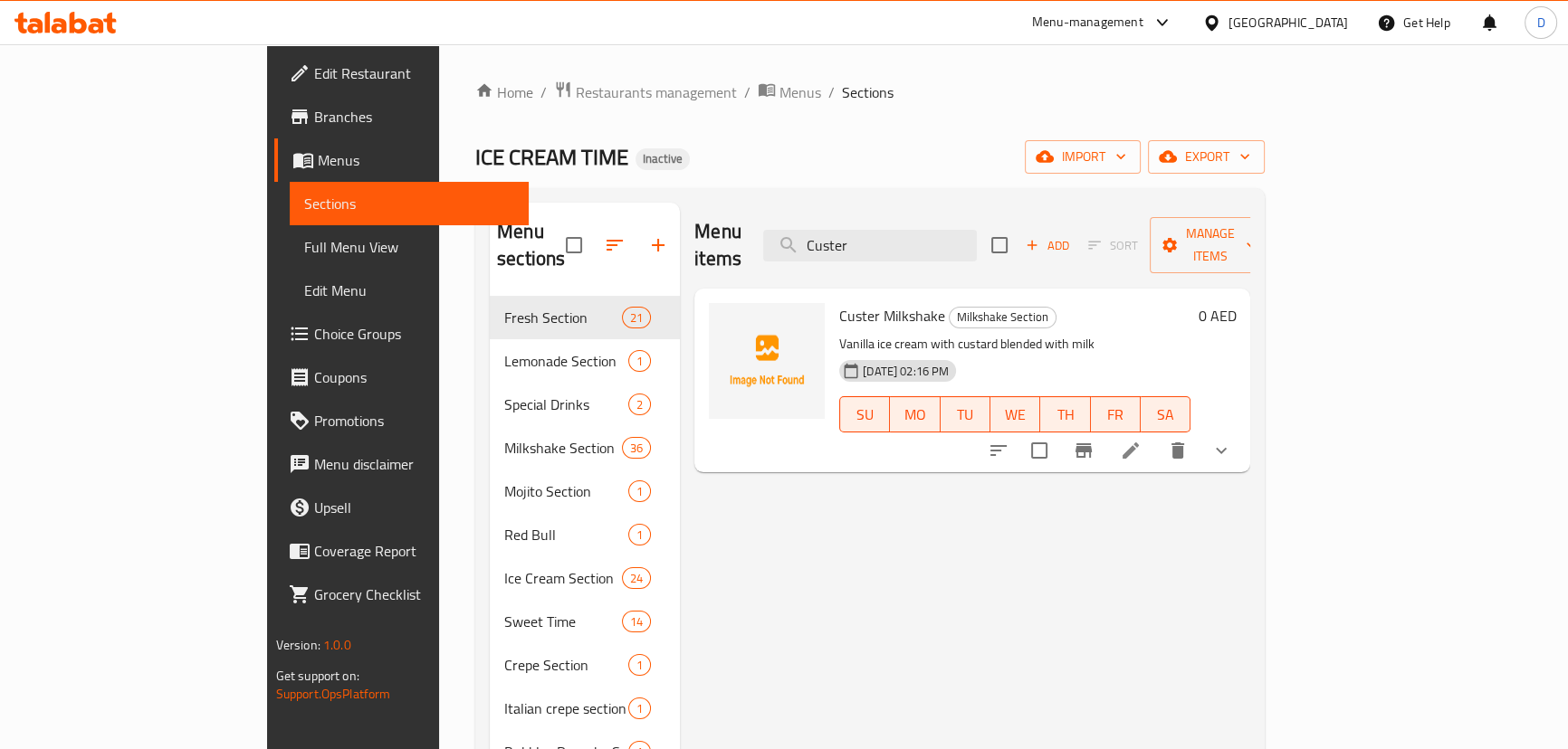
type input "Custer"
click at [1156, 437] on li at bounding box center [1131, 451] width 51 height 32
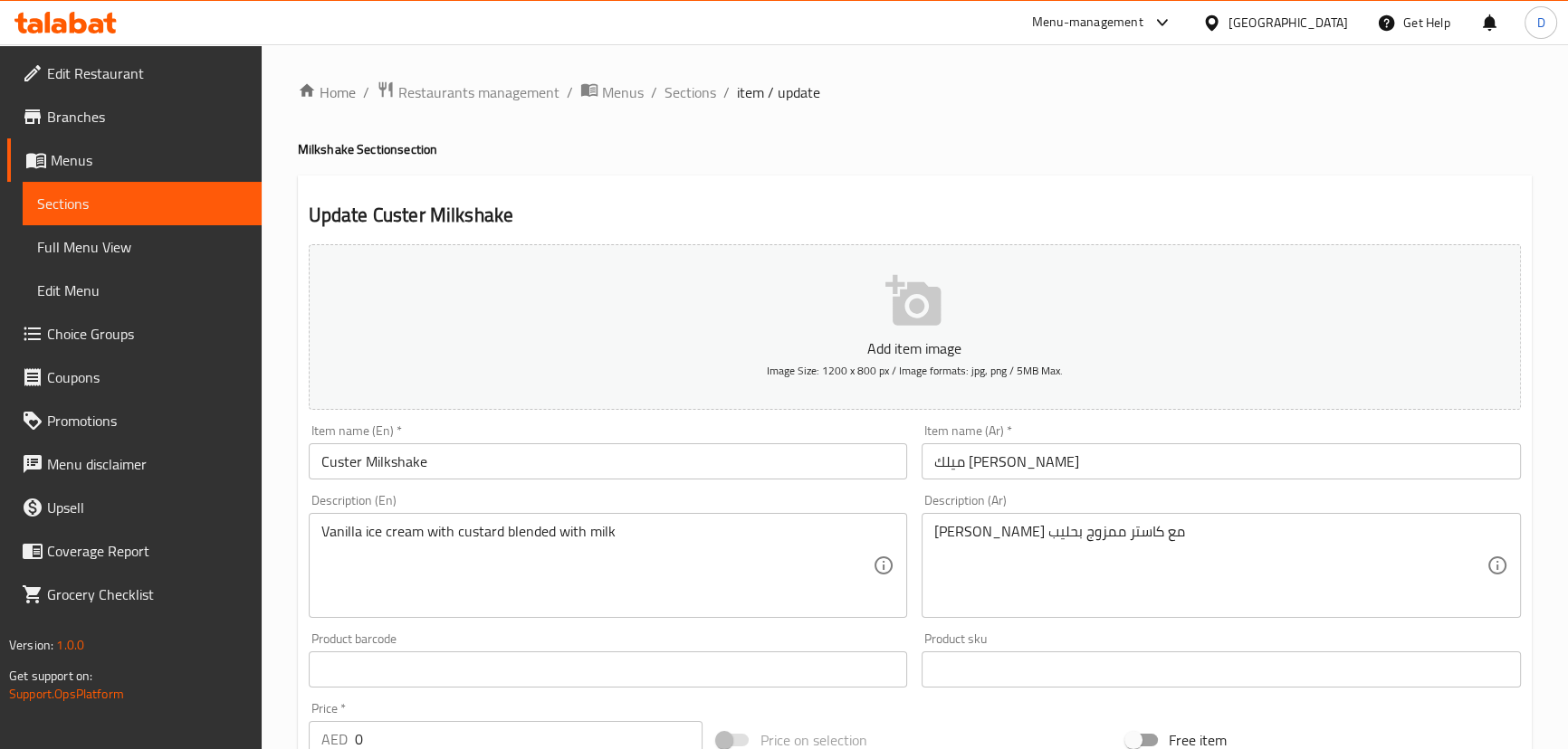
click at [357, 462] on input "Custer Milkshake" at bounding box center [608, 461] width 599 height 36
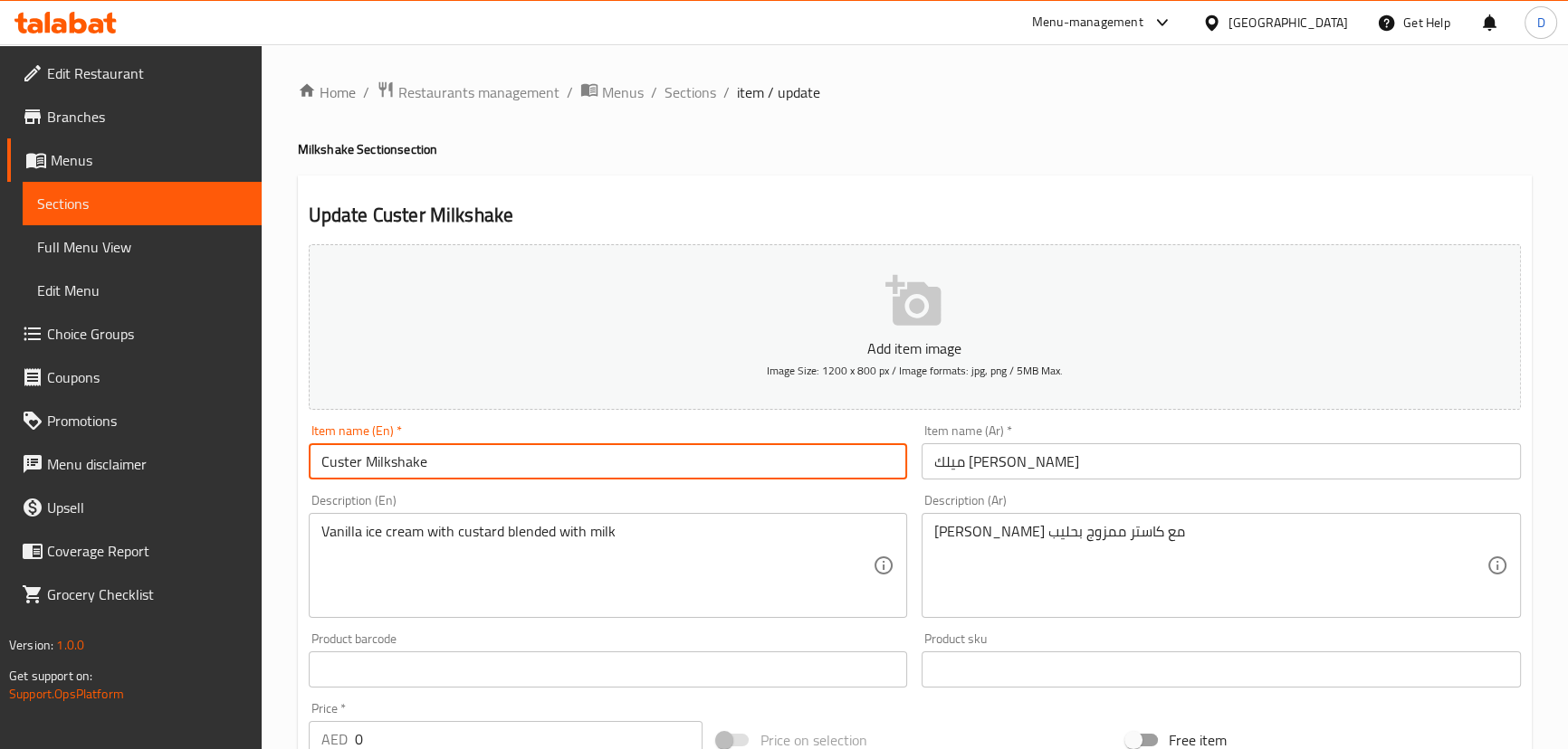
click at [333, 461] on input "Custer Milkshake" at bounding box center [608, 461] width 599 height 36
paste input "ard"
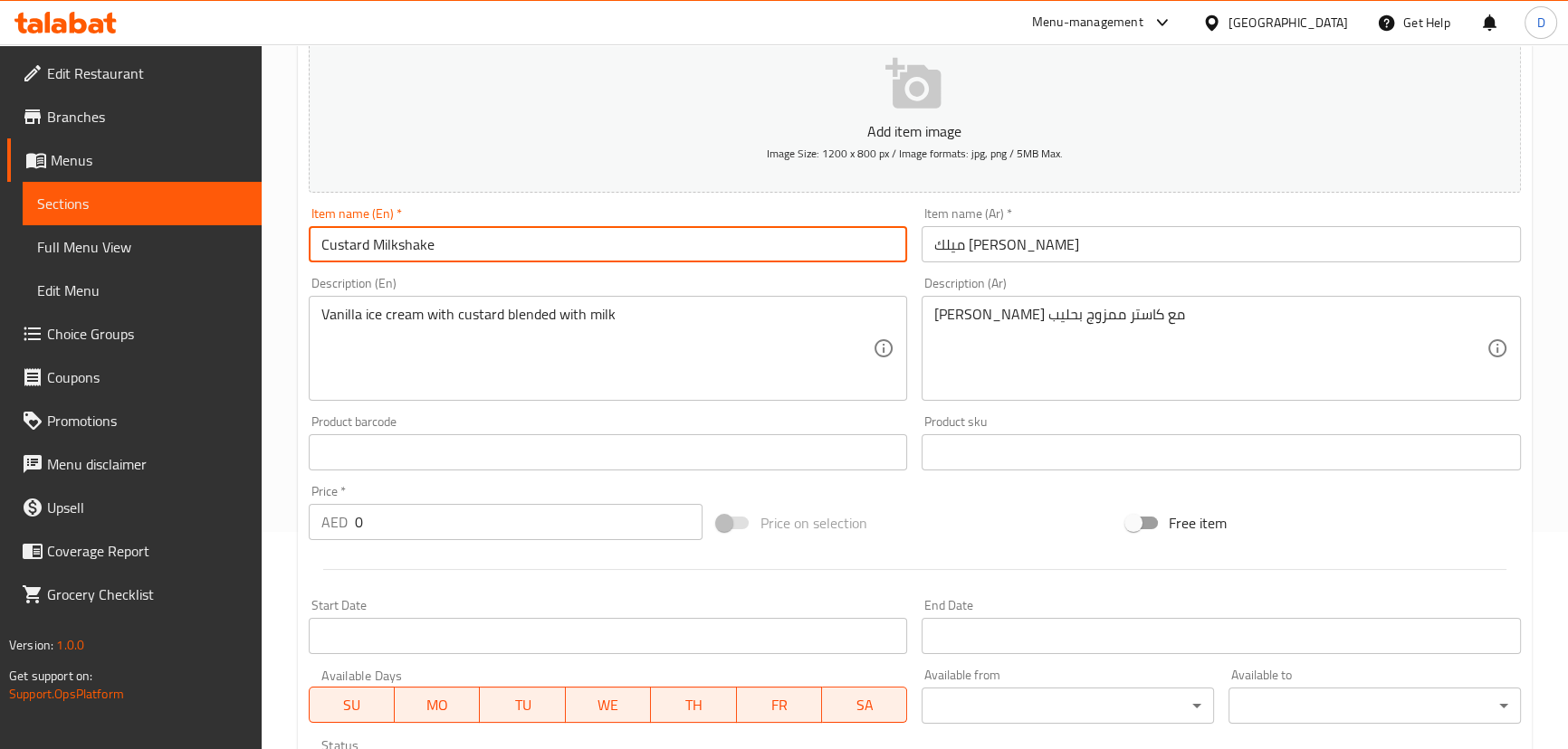
scroll to position [246, 0]
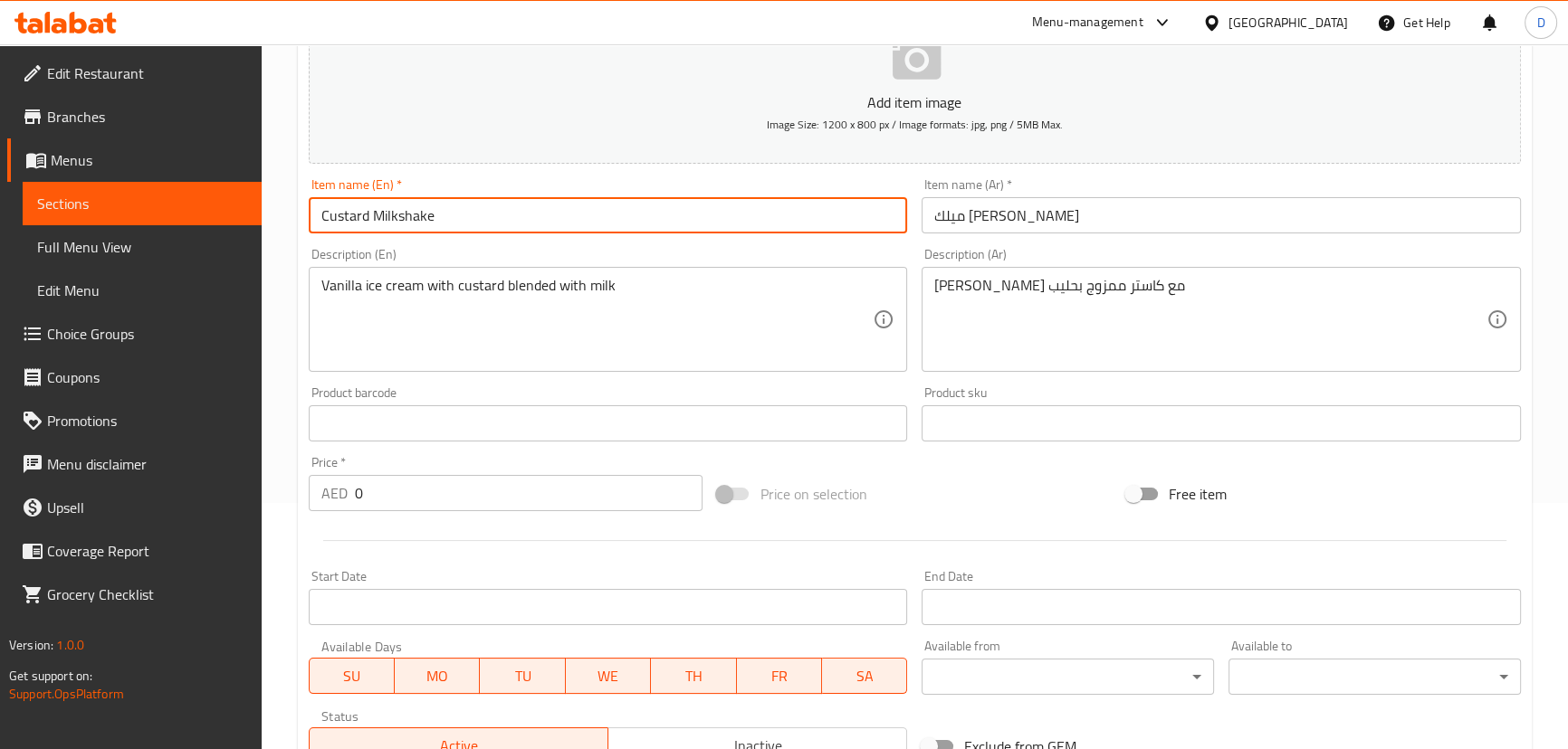
type input "Custard Milkshake"
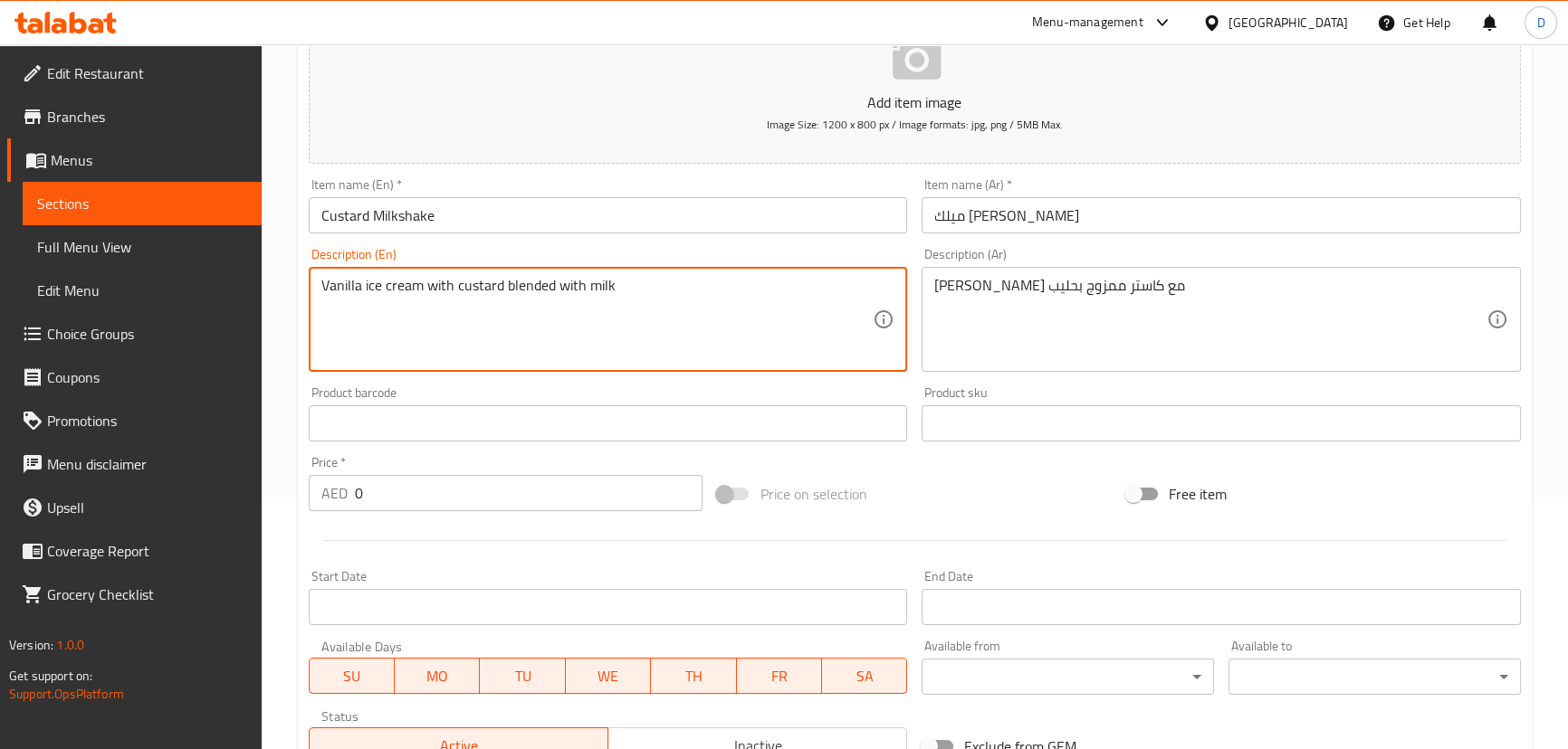
click at [485, 283] on textarea "Vanilla ice cream with custard blended with milk" at bounding box center [597, 320] width 552 height 86
paste textarea "C"
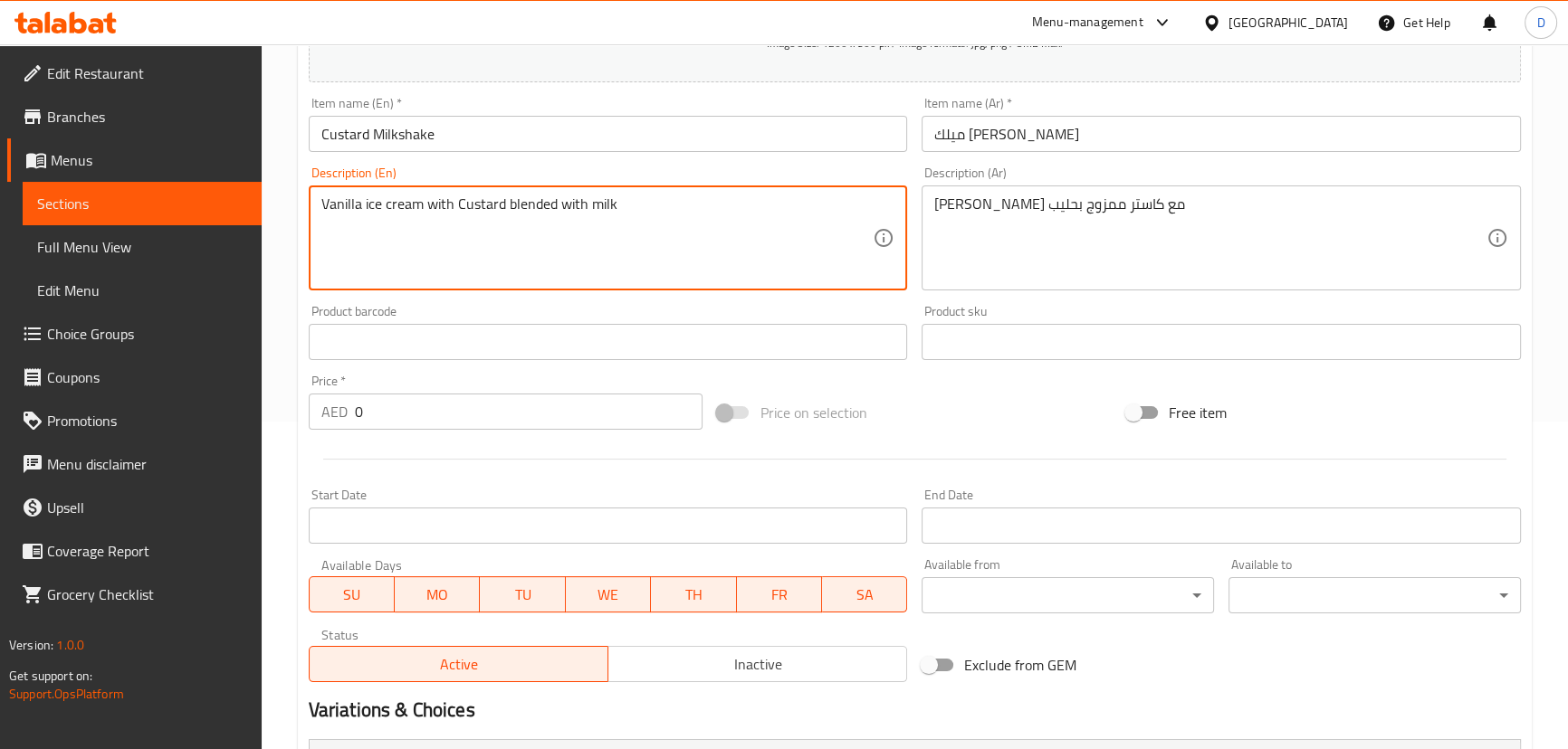
scroll to position [568, 0]
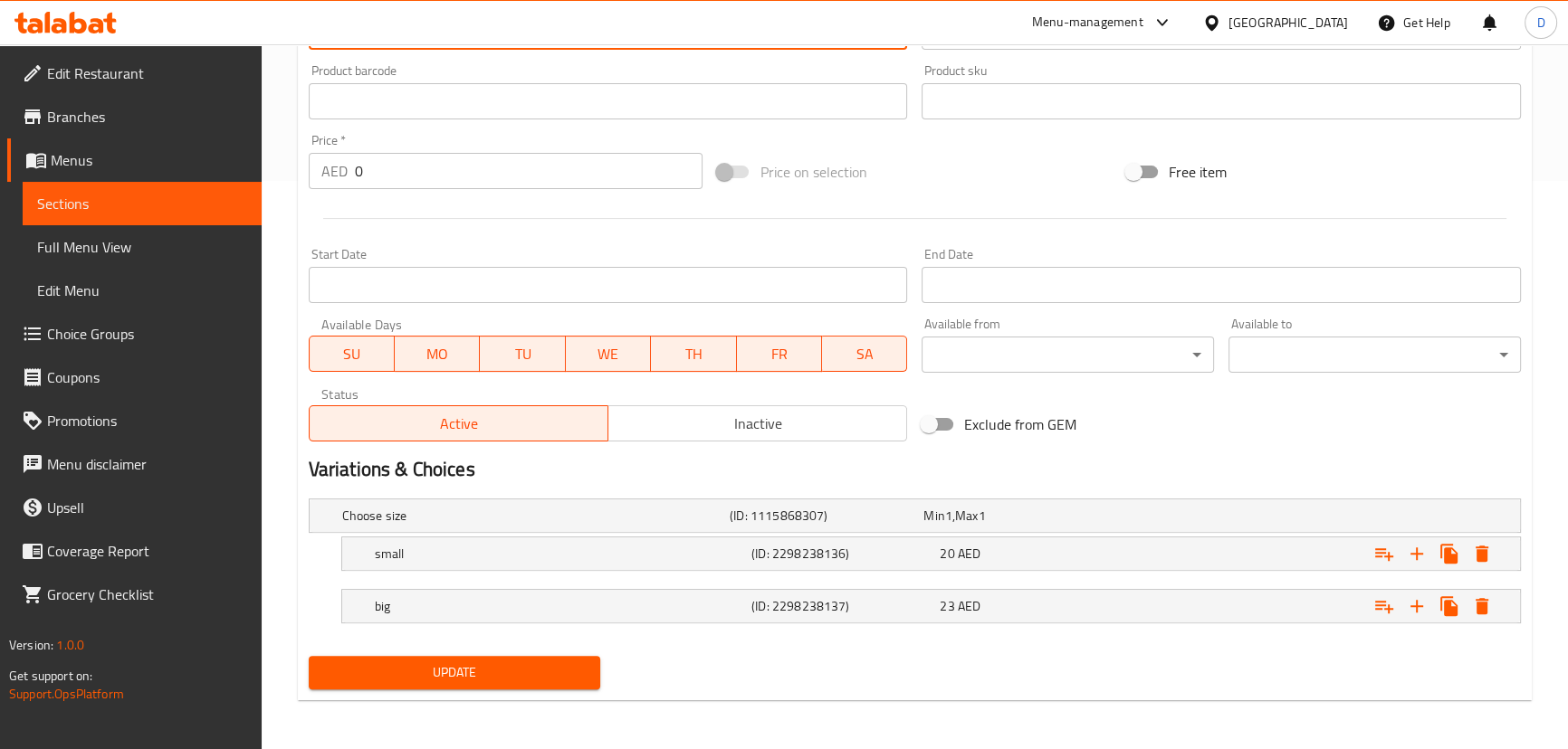
type textarea "Vanilla ice cream with Custard blended with milk"
click at [548, 662] on span "Update" at bounding box center [455, 672] width 263 height 23
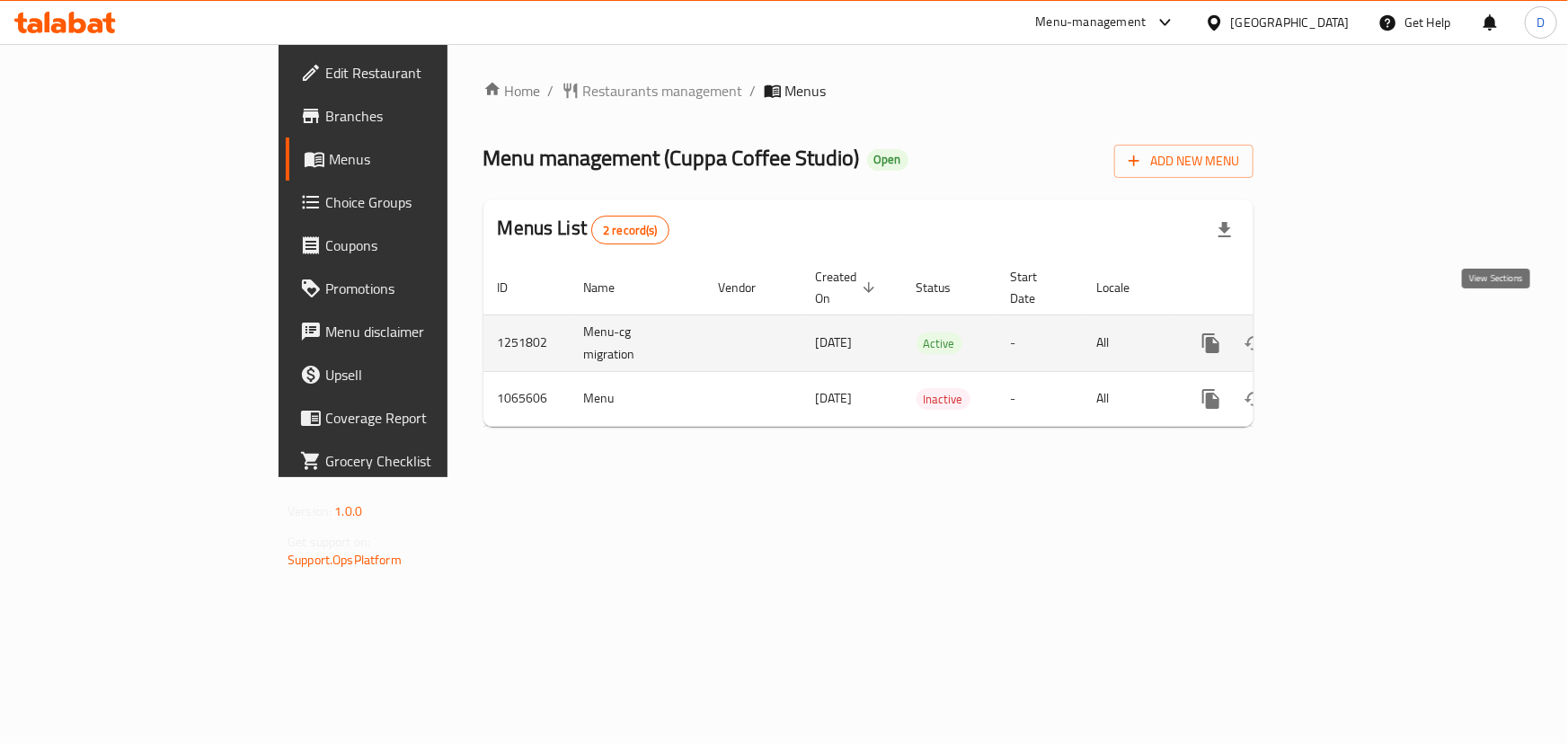
click at [1352, 333] on icon "enhanced table" at bounding box center [1340, 343] width 21 height 21
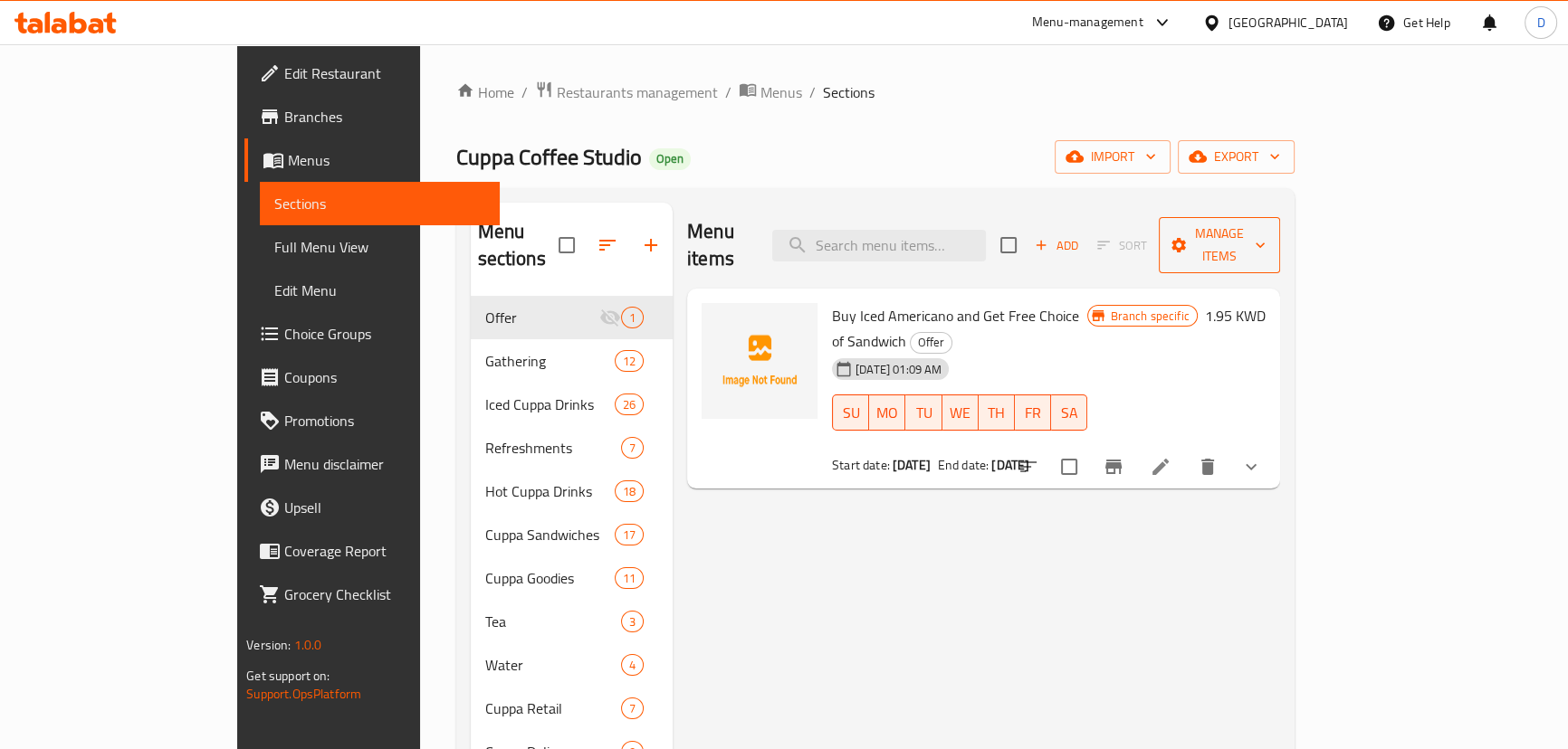
click at [1266, 231] on span "Manage items" at bounding box center [1219, 245] width 92 height 45
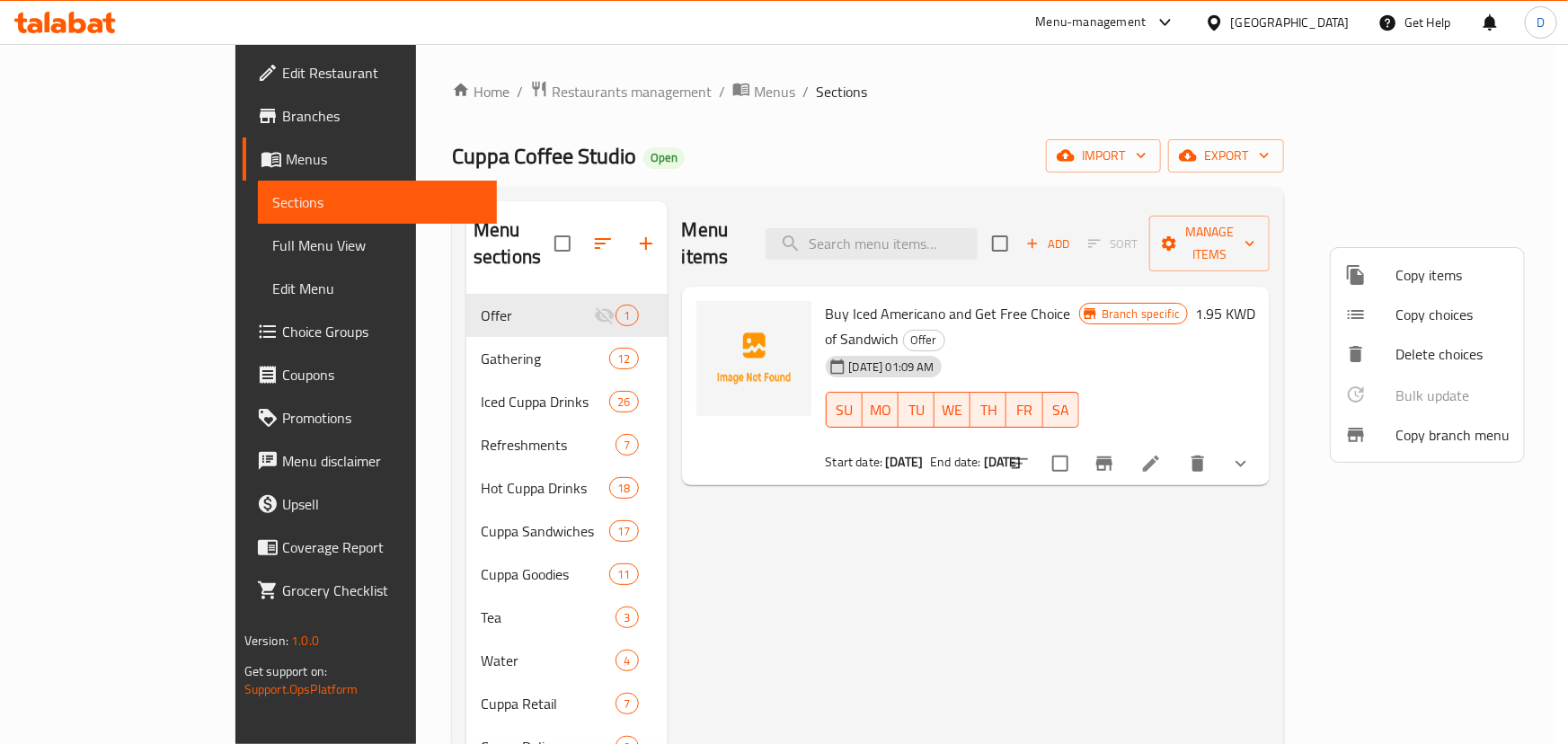
click at [1423, 430] on span "Copy branch menu" at bounding box center [1452, 435] width 114 height 21
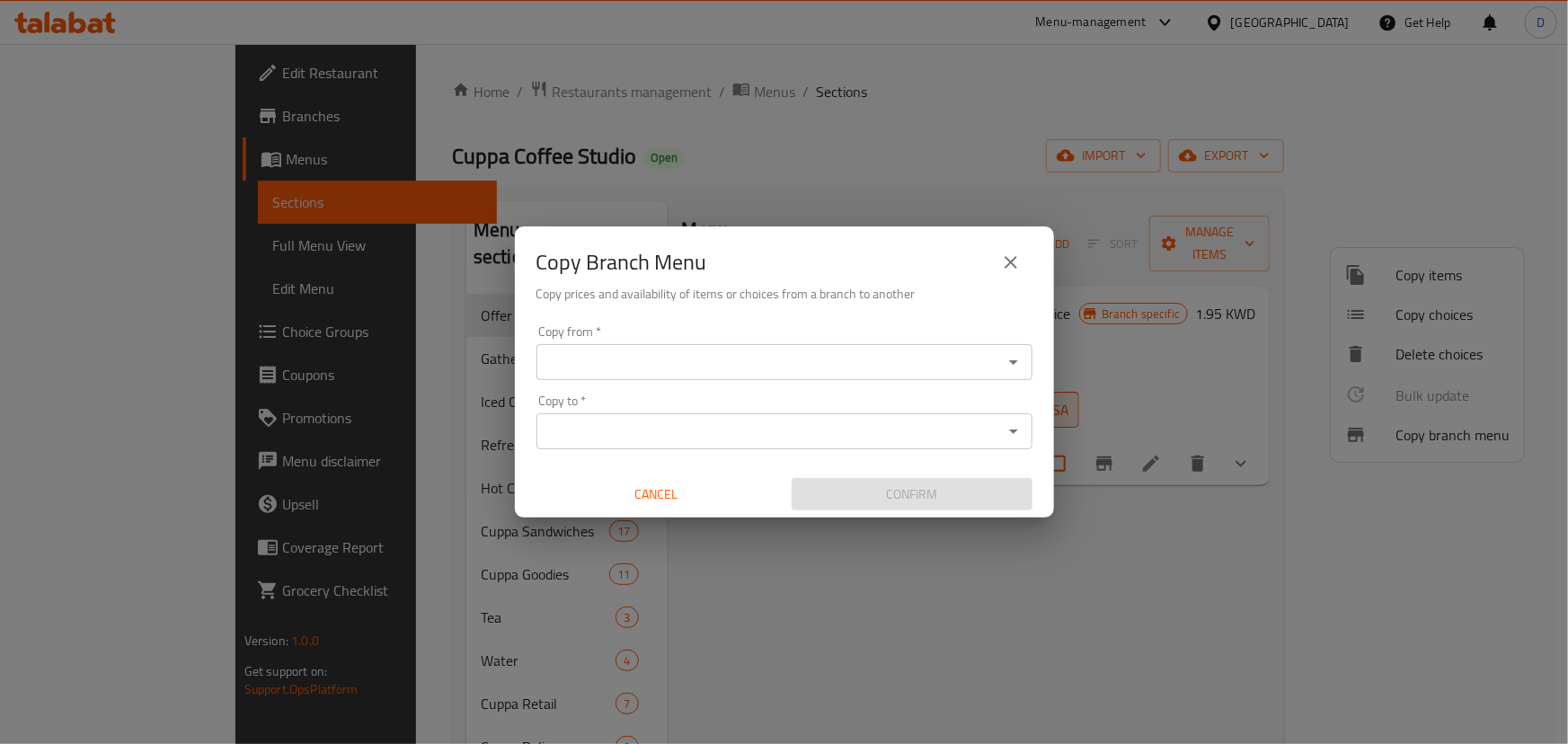
click at [663, 354] on input "Copy from   *" at bounding box center [769, 363] width 455 height 25
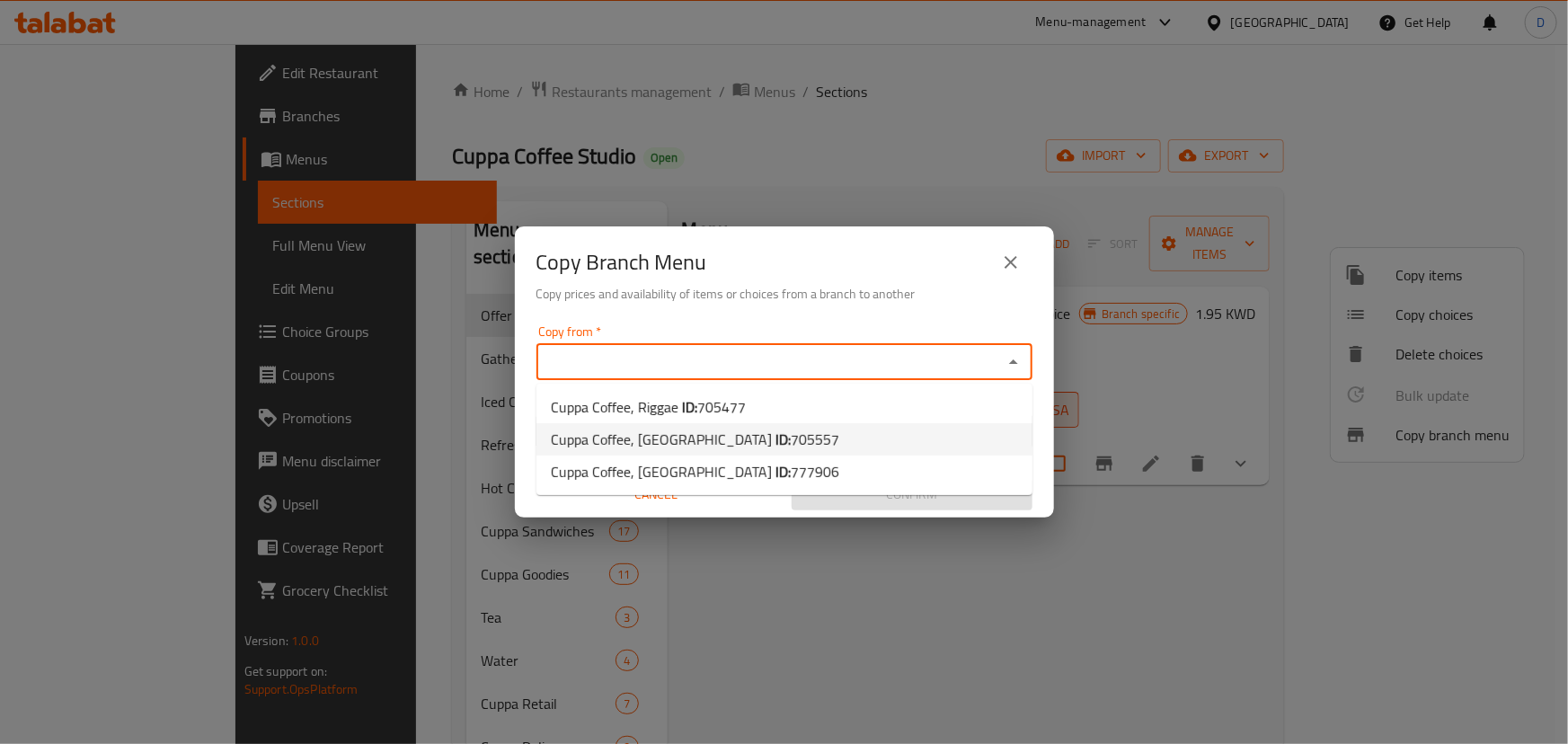
click at [686, 440] on span "Cuppa Coffee, Kuwait City ID: 705557" at bounding box center [695, 440] width 288 height 21
type input "Cuppa Coffee, Kuwait City"
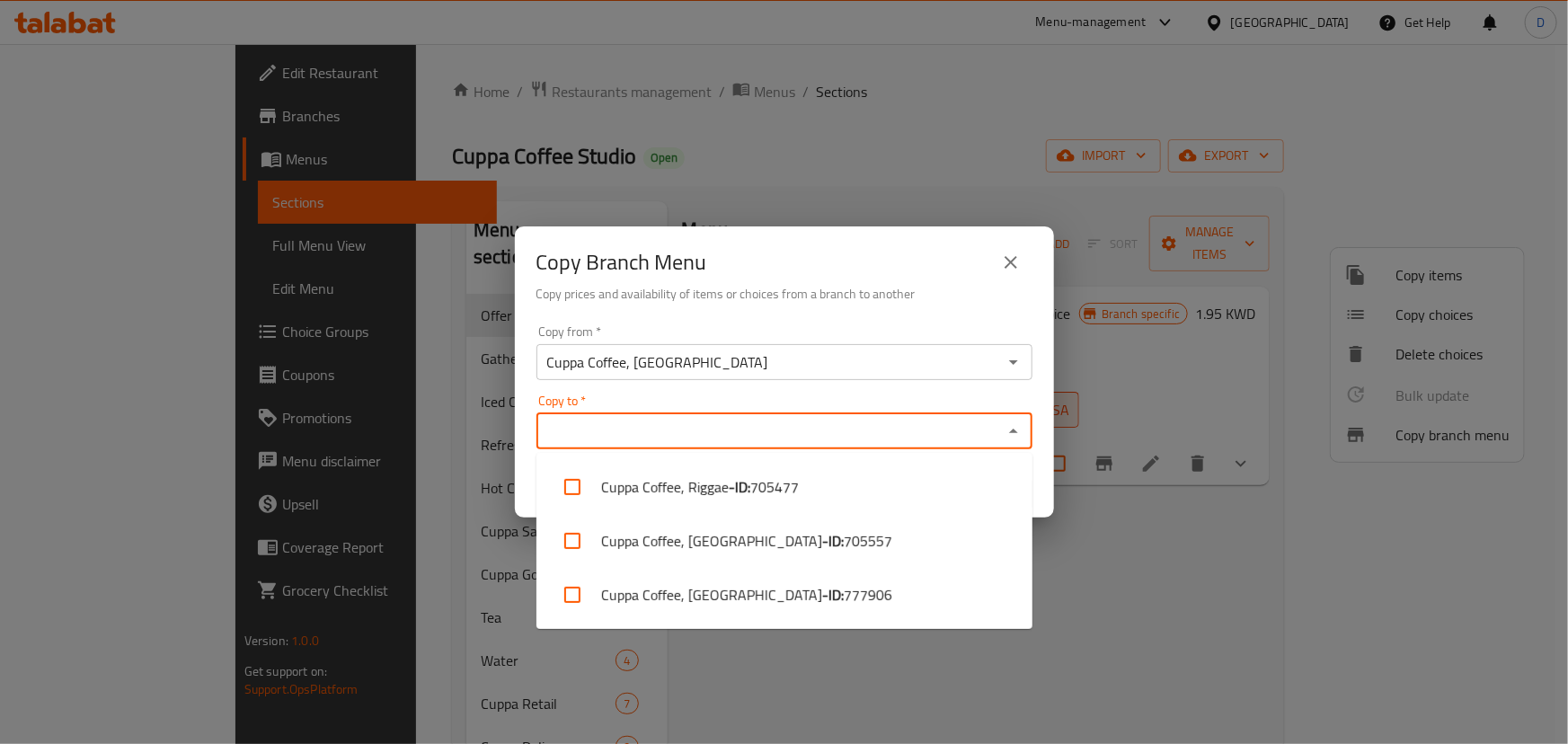
click at [688, 440] on input "Copy to   *" at bounding box center [769, 432] width 455 height 25
drag, startPoint x: 753, startPoint y: 611, endPoint x: 764, endPoint y: 605, distance: 12.5
click at [754, 611] on li "Cuppa Coffee, Salmiya - ID: 777906" at bounding box center [784, 595] width 496 height 54
checkbox input "true"
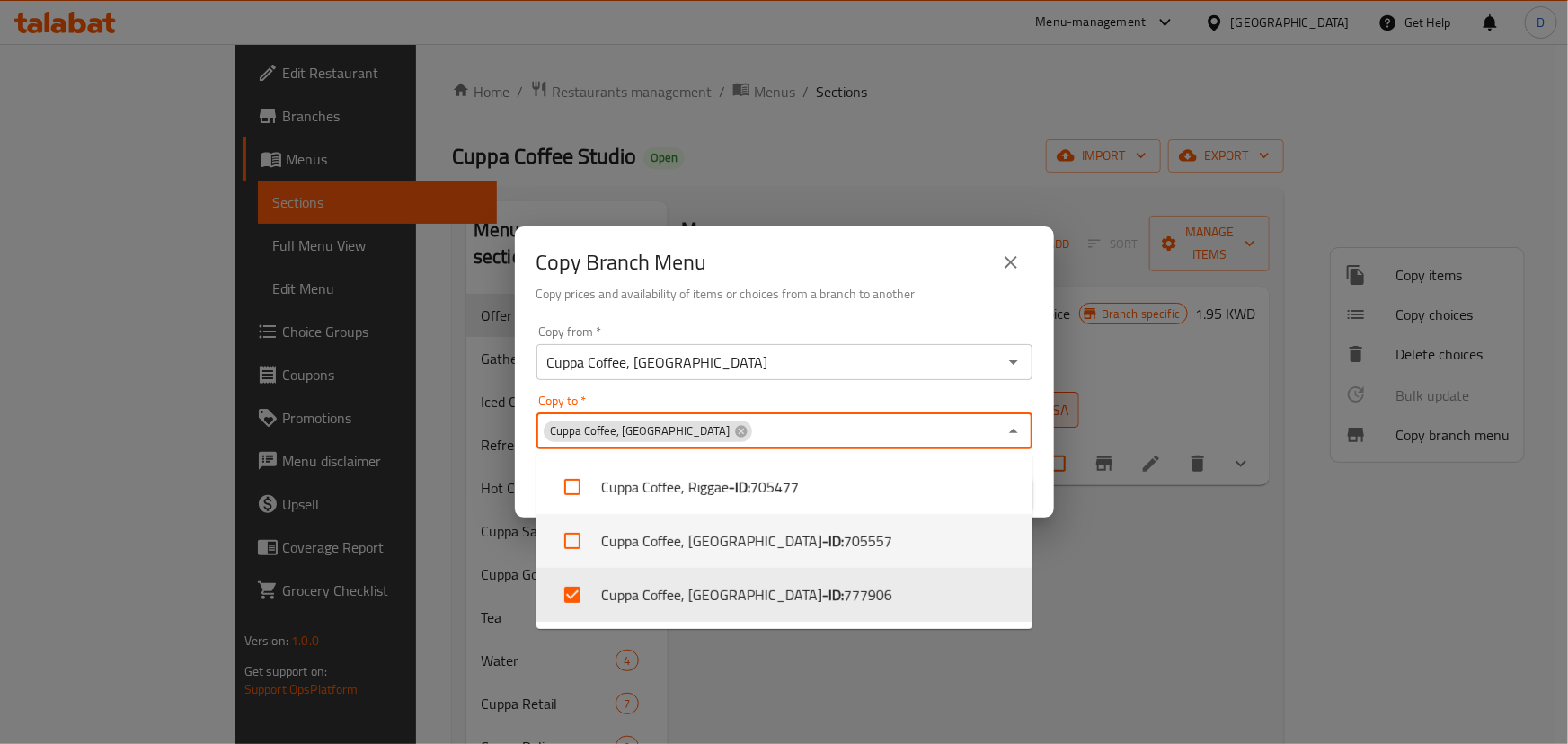
click at [1051, 489] on div "Copy from   * Cuppa Coffee, Kuwait City Copy from * Copy to   * Cuppa Coffee, S…" at bounding box center [784, 418] width 539 height 201
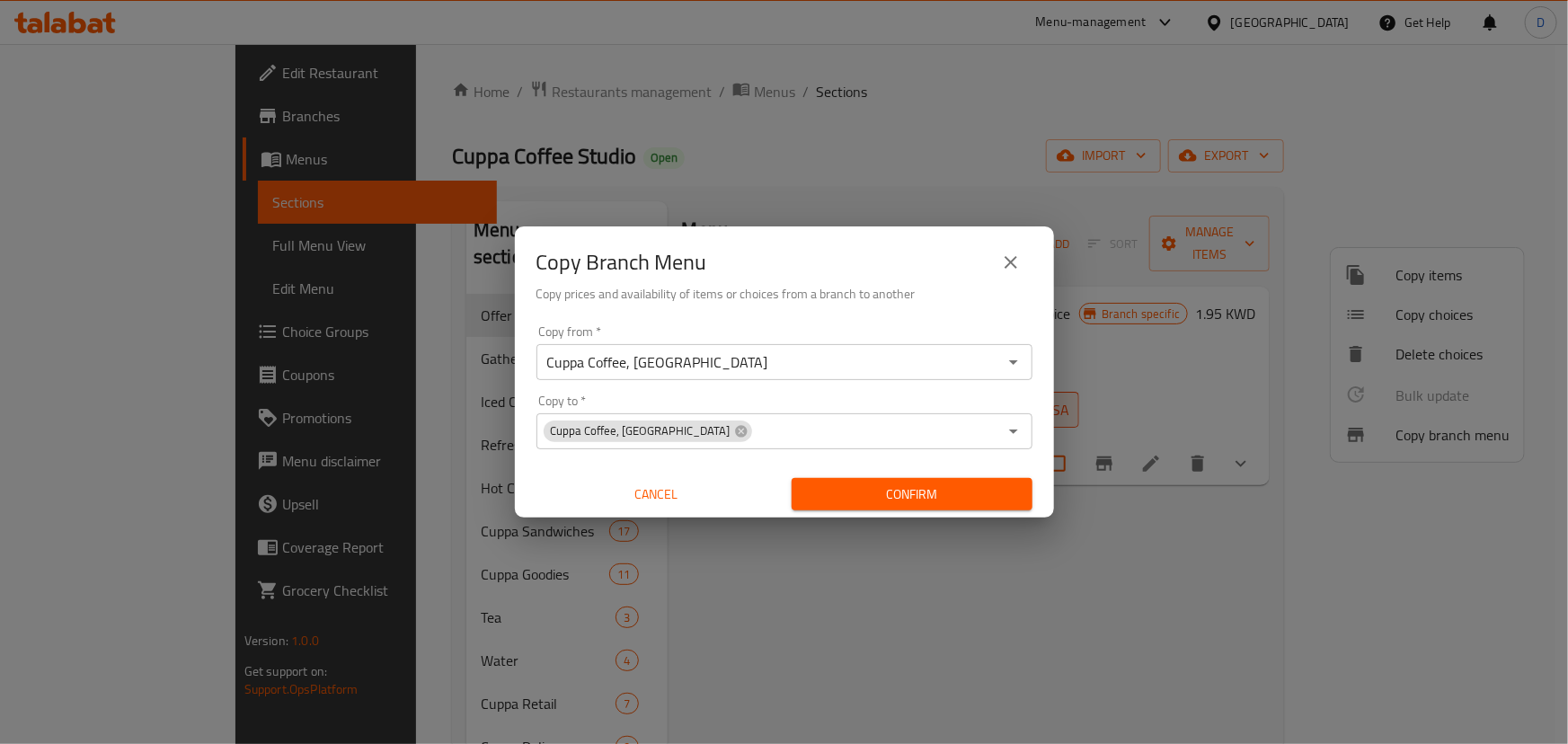
click at [989, 488] on span "Confirm" at bounding box center [912, 494] width 212 height 22
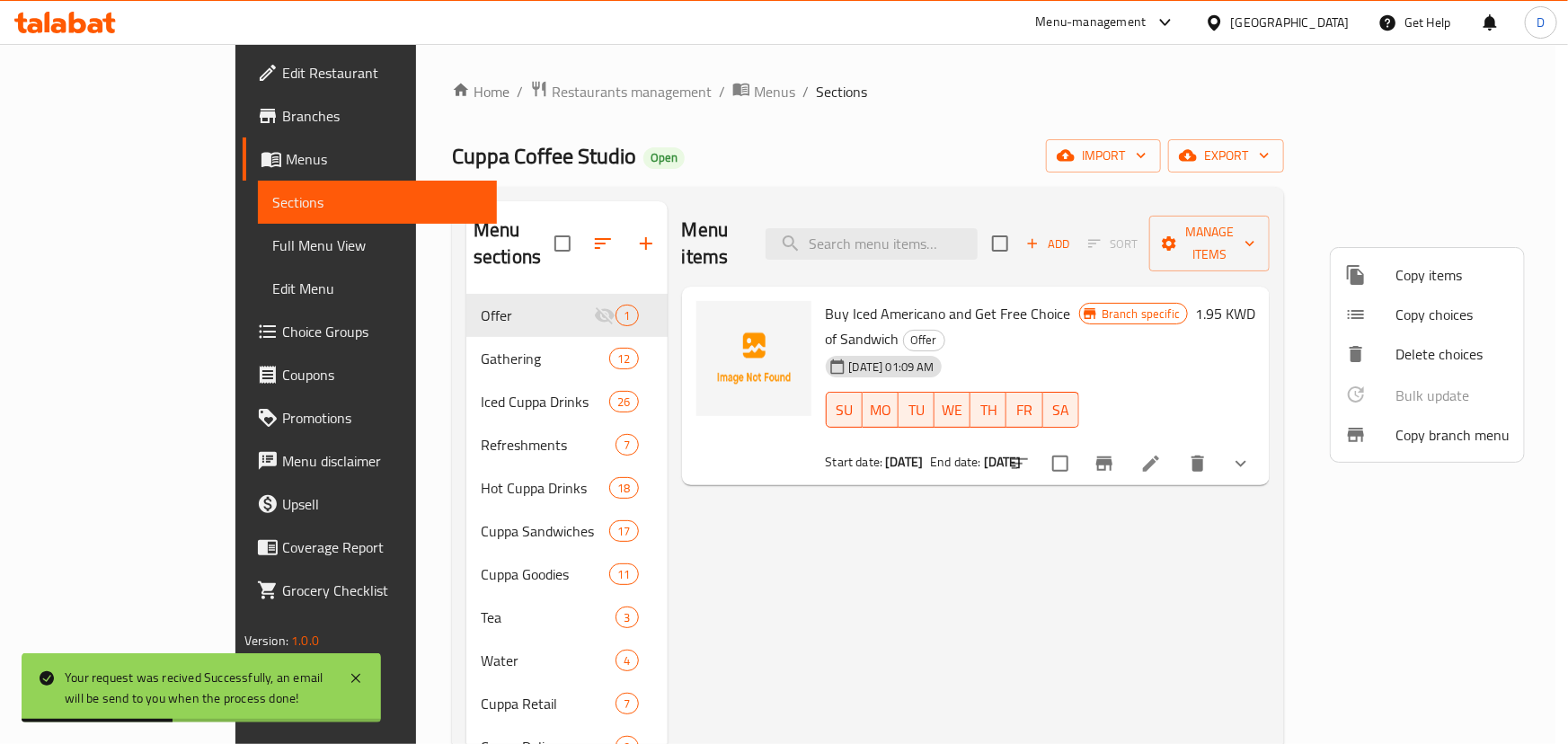
click at [1425, 163] on div at bounding box center [784, 372] width 1568 height 744
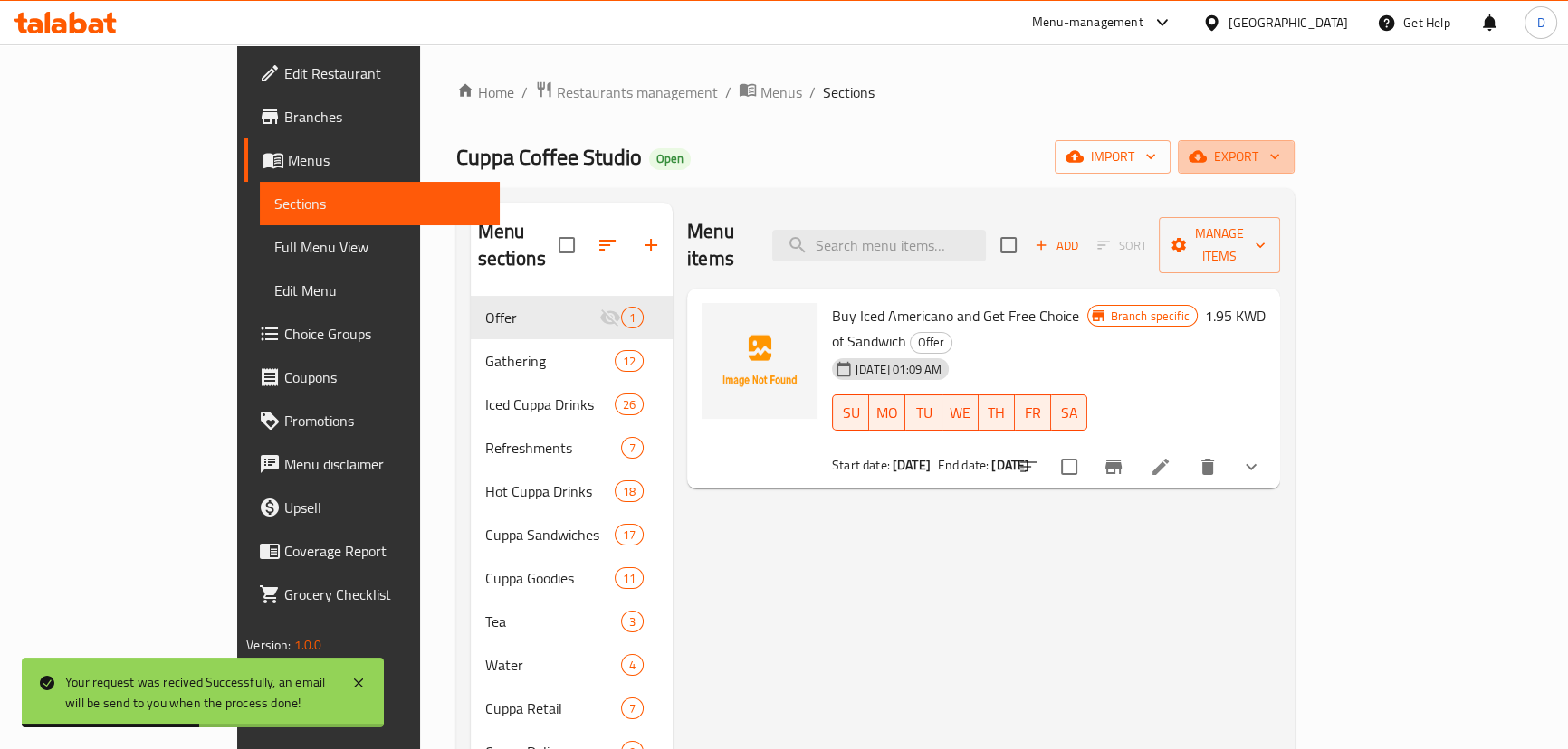
click at [1207, 164] on icon "button" at bounding box center [1197, 156] width 18 height 18
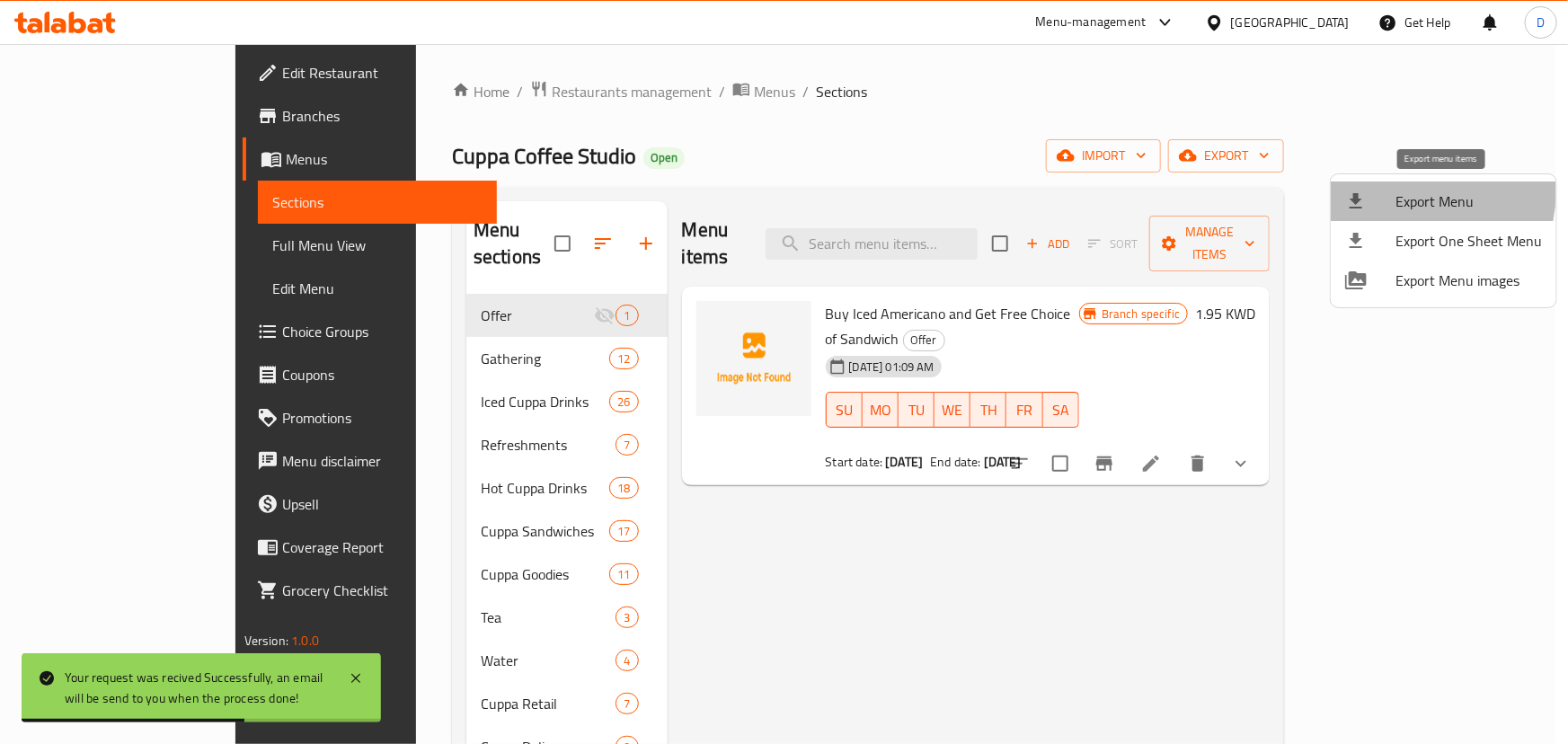
click at [1416, 193] on span "Export Menu" at bounding box center [1469, 201] width 146 height 21
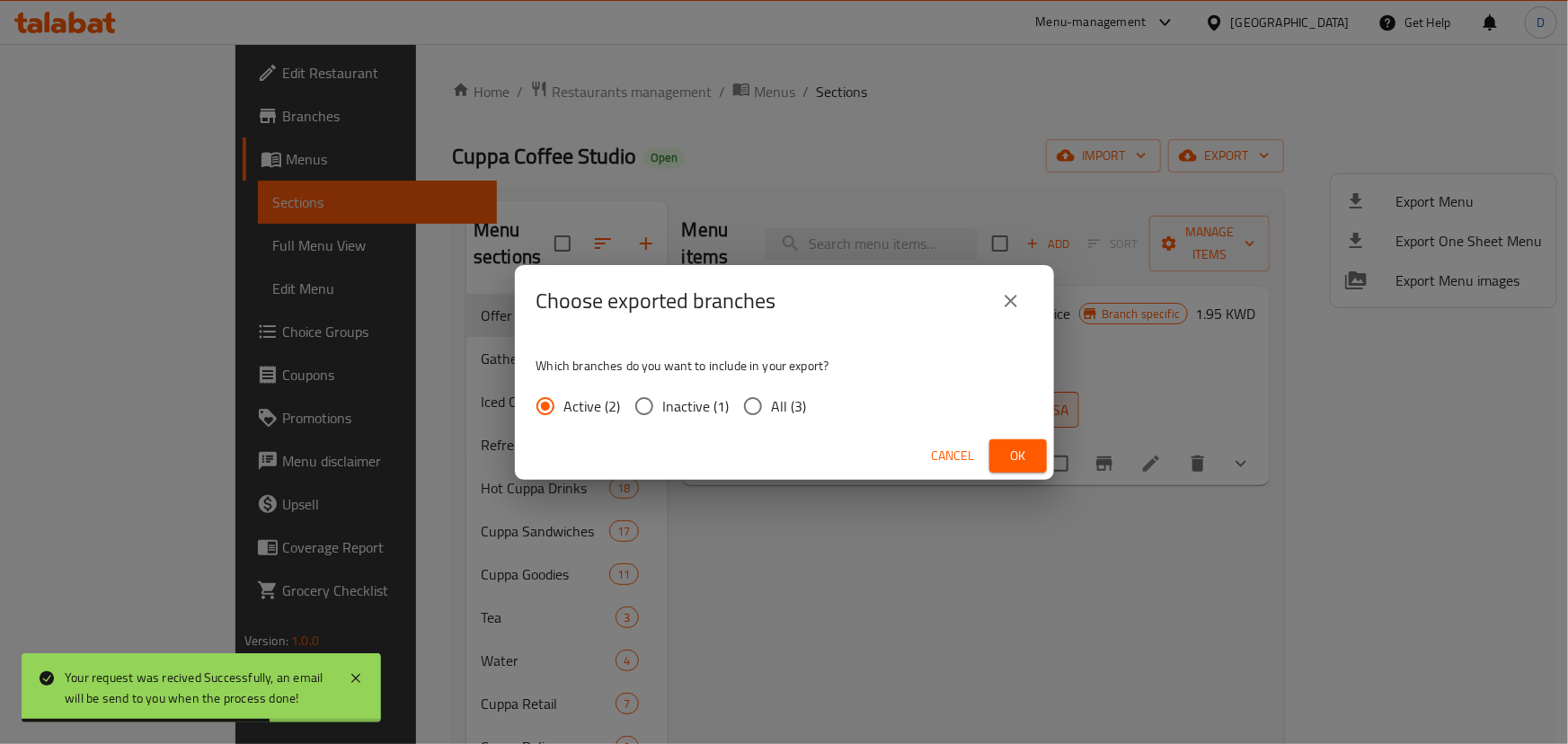
click at [788, 388] on label "All (3)" at bounding box center [770, 406] width 73 height 38
click at [772, 388] on input "All (3)" at bounding box center [752, 406] width 38 height 38
radio input "true"
click at [989, 451] on button "Ok" at bounding box center [1017, 456] width 57 height 33
